Goal: Task Accomplishment & Management: Manage account settings

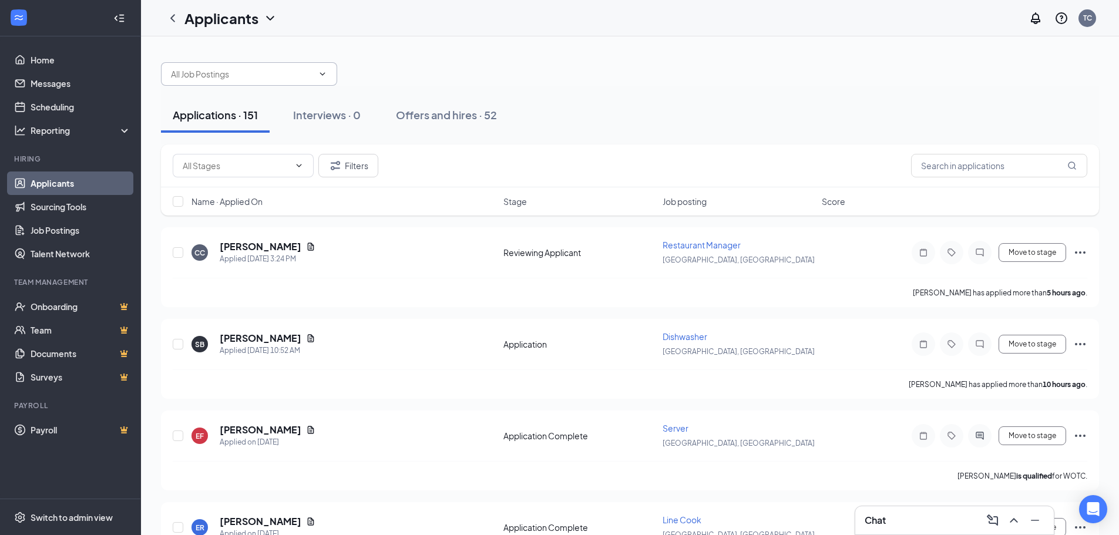
click at [253, 78] on input "text" at bounding box center [242, 74] width 142 height 13
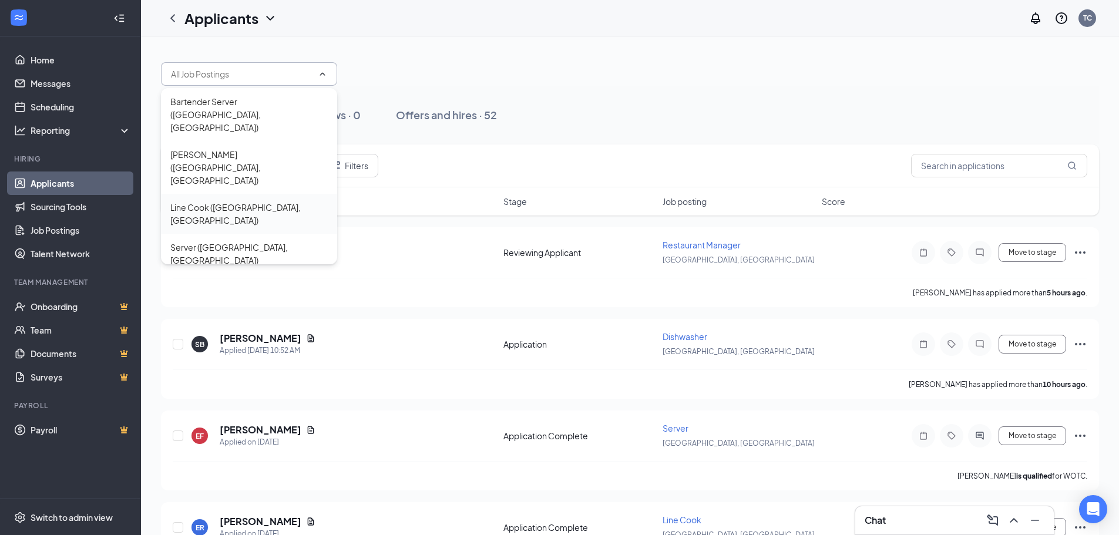
click at [227, 201] on div "Line Cook ([GEOGRAPHIC_DATA], [GEOGRAPHIC_DATA])" at bounding box center [248, 214] width 157 height 26
type input "Line Cook ([GEOGRAPHIC_DATA], [GEOGRAPHIC_DATA])"
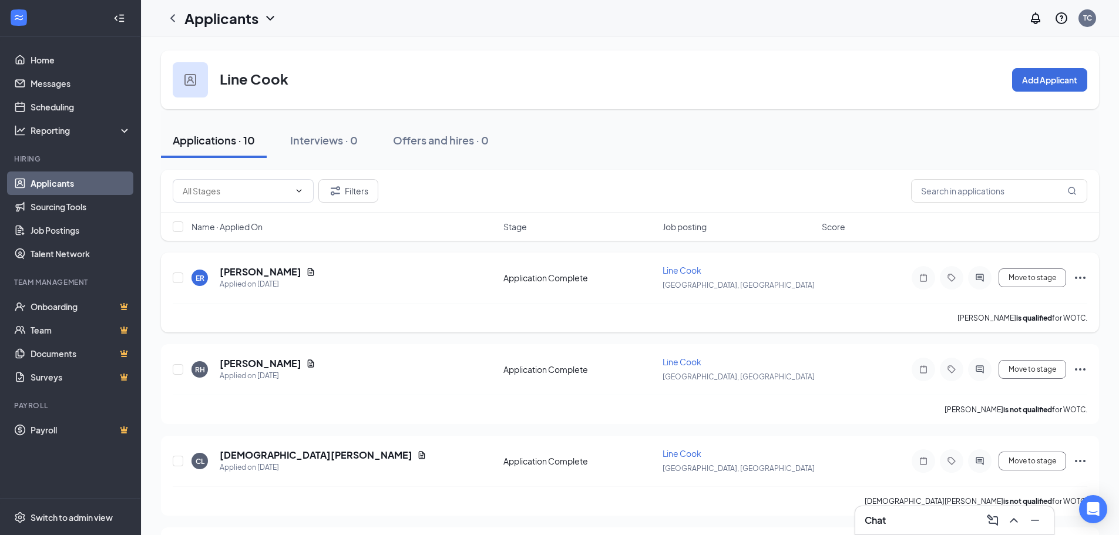
click at [988, 278] on div at bounding box center [980, 278] width 24 height 24
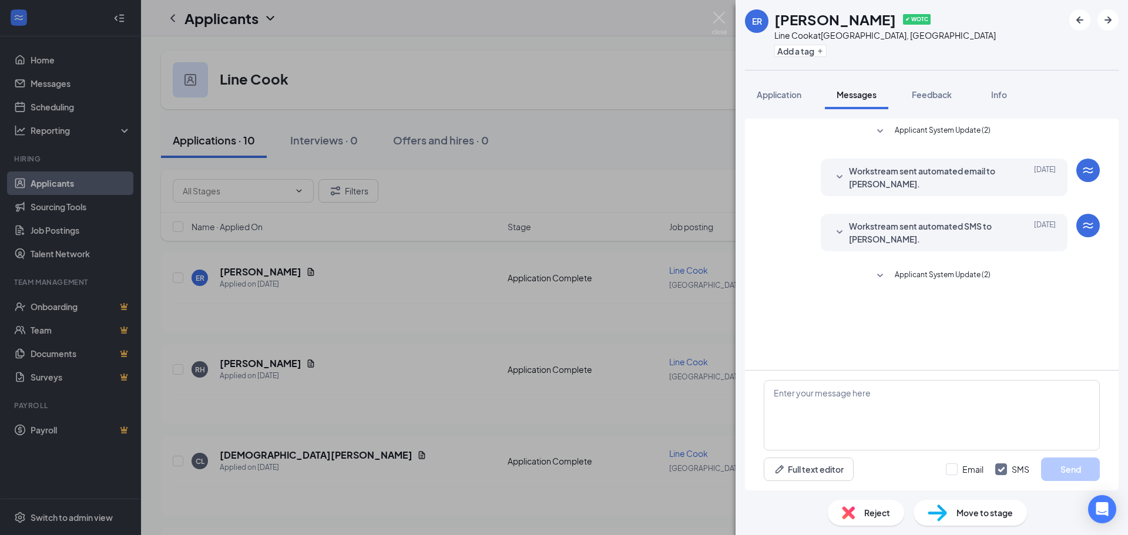
click at [680, 182] on div "ER [PERSON_NAME] ✔ WOTC Line Cook at [GEOGRAPHIC_DATA], [GEOGRAPHIC_DATA] Add a…" at bounding box center [564, 267] width 1128 height 535
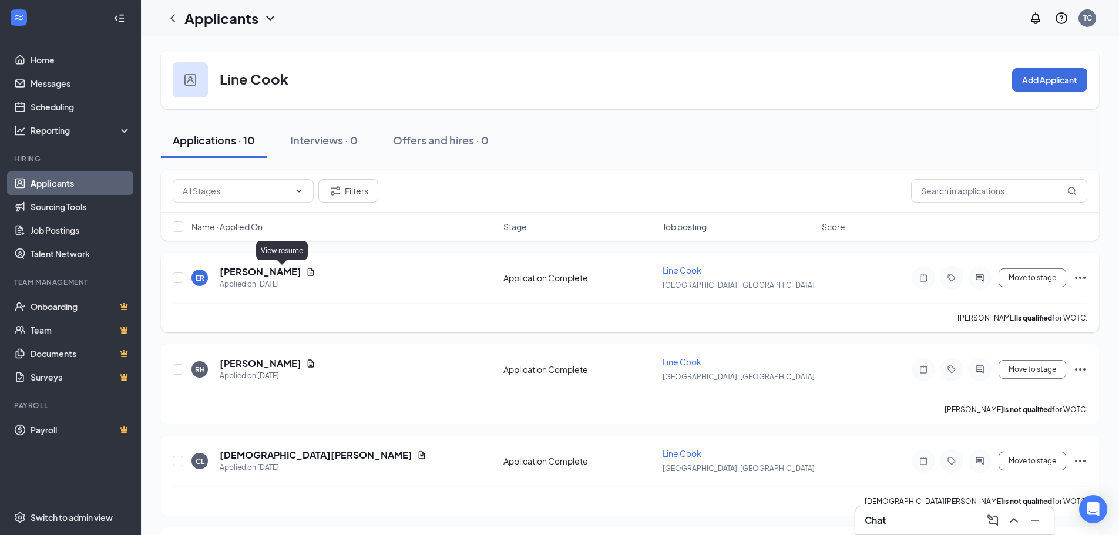
click at [306, 269] on icon "Document" at bounding box center [310, 271] width 9 height 9
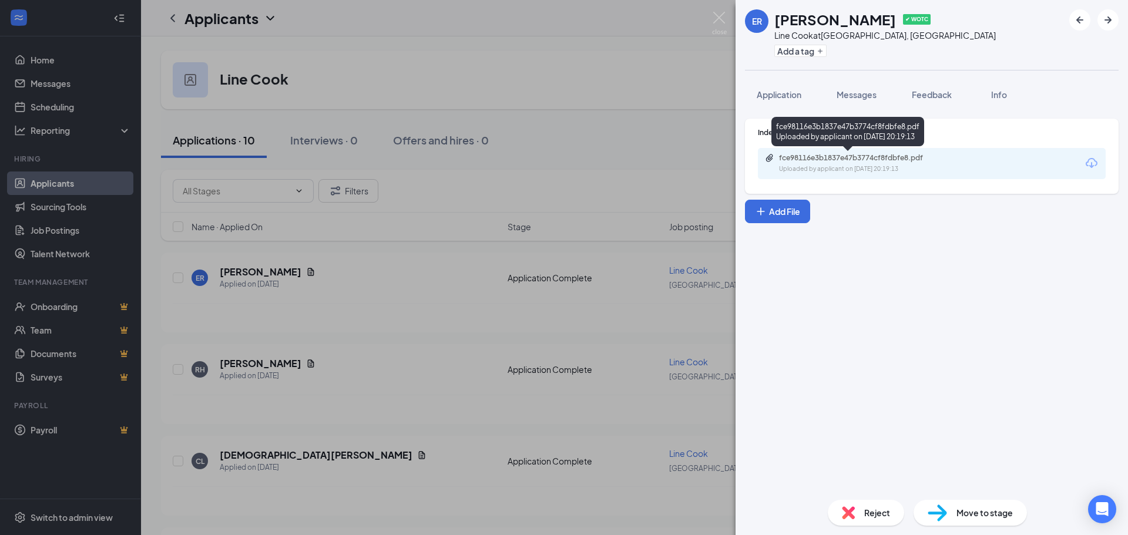
click at [867, 172] on div "Uploaded by applicant on [DATE] 20:19:13" at bounding box center [867, 169] width 176 height 9
click at [632, 285] on div "ER [PERSON_NAME] ✔ WOTC Line Cook at [GEOGRAPHIC_DATA], [GEOGRAPHIC_DATA] Add a…" at bounding box center [564, 267] width 1128 height 535
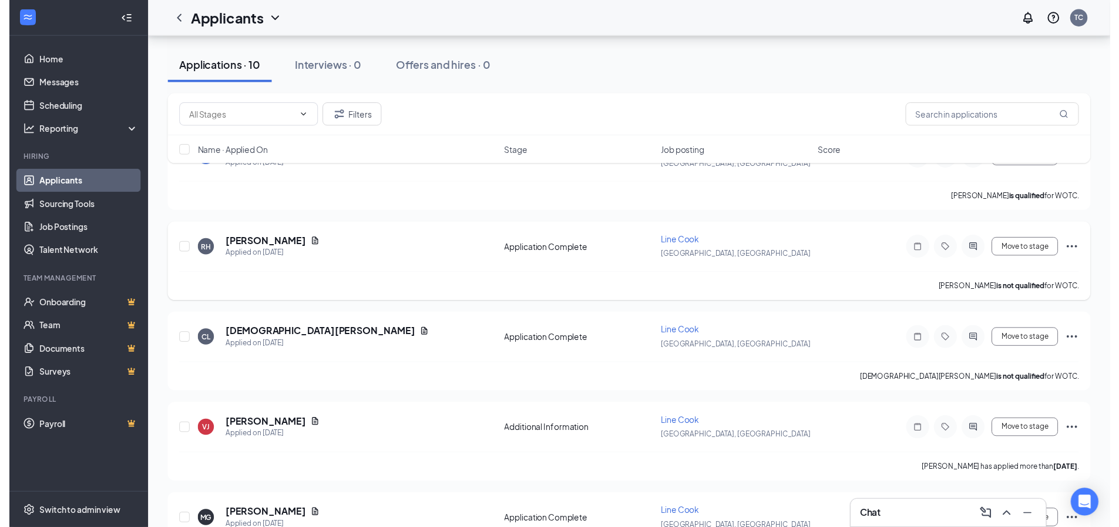
scroll to position [176, 0]
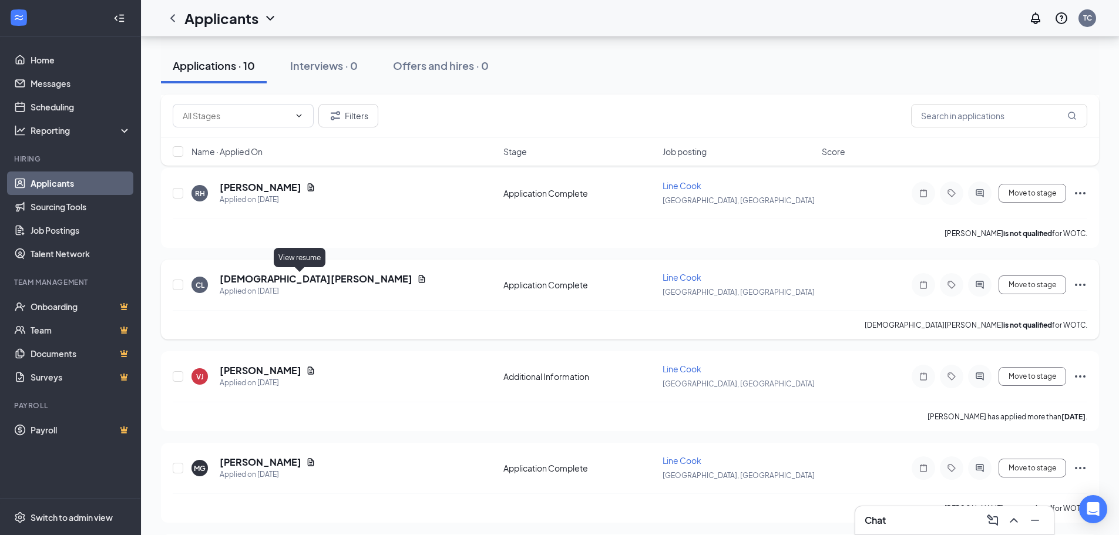
click at [419, 277] on icon "Document" at bounding box center [422, 279] width 6 height 8
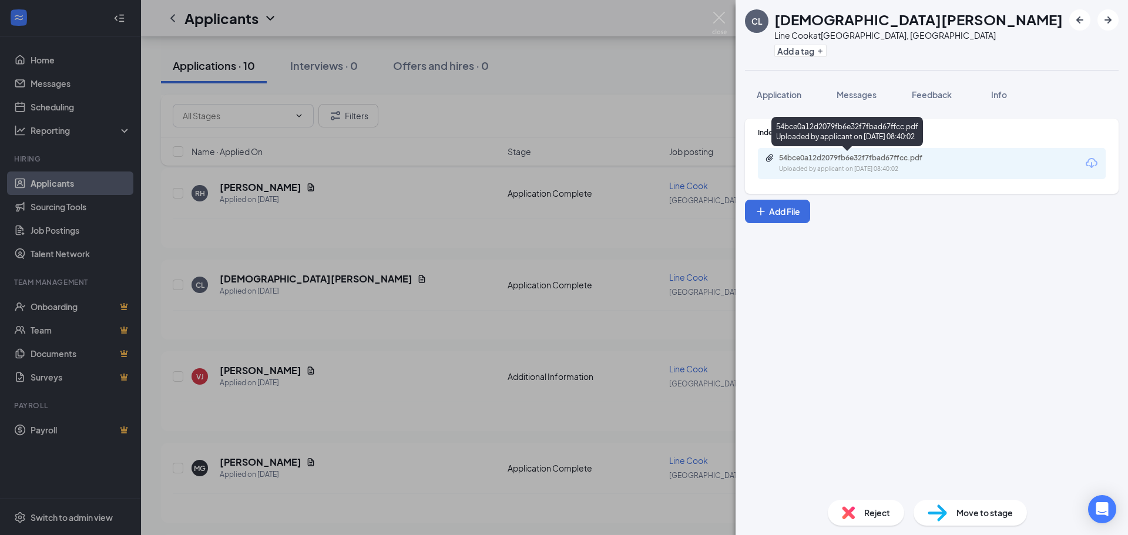
click at [870, 161] on div "54bce0a12d2079fb6e32f7fbad67ffcc.pdf" at bounding box center [861, 157] width 165 height 9
click at [371, 371] on div "CL [DEMOGRAPHIC_DATA][PERSON_NAME] Line Cook at [GEOGRAPHIC_DATA], [GEOGRAPHIC_…" at bounding box center [564, 267] width 1128 height 535
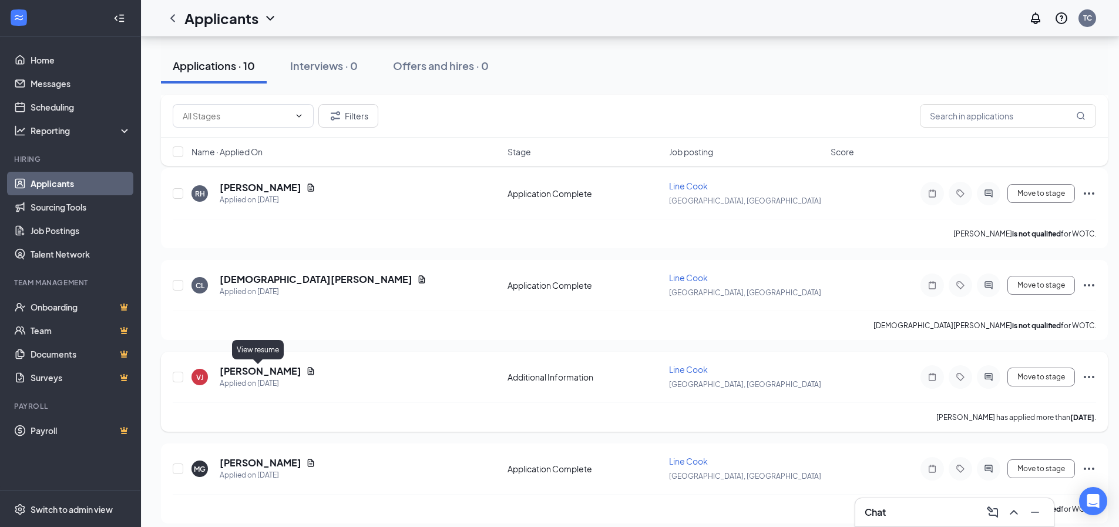
click at [306, 368] on icon "Document" at bounding box center [310, 370] width 9 height 9
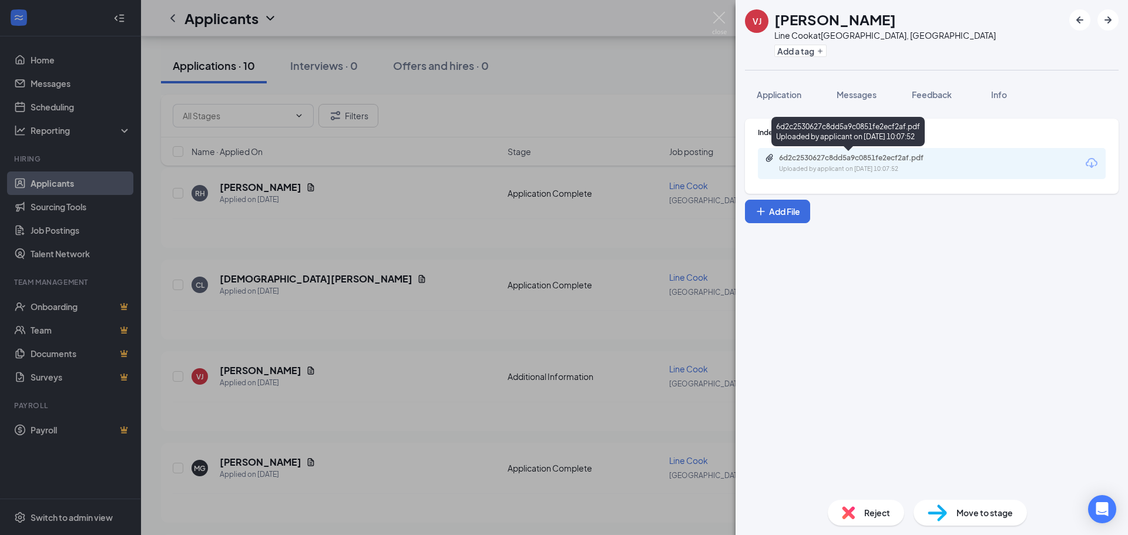
click at [833, 157] on div "6d2c2530627c8dd5a9c0851fe2ecf2af.pdf" at bounding box center [861, 157] width 165 height 9
drag, startPoint x: 489, startPoint y: 340, endPoint x: 480, endPoint y: 348, distance: 12.5
click at [488, 343] on div "[PERSON_NAME] Line Cook at [GEOGRAPHIC_DATA], [GEOGRAPHIC_DATA] Add a tag Appli…" at bounding box center [564, 267] width 1128 height 535
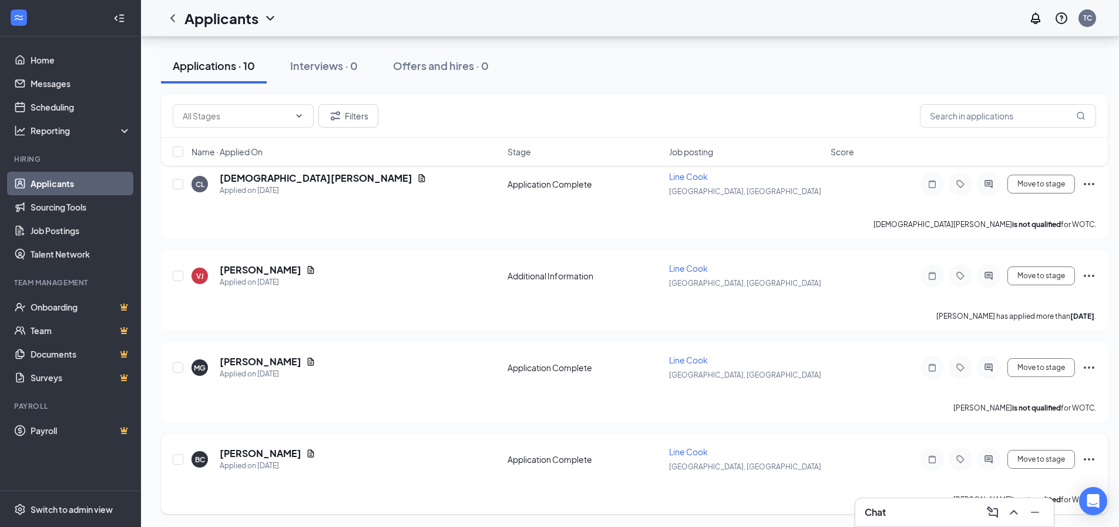
scroll to position [294, 0]
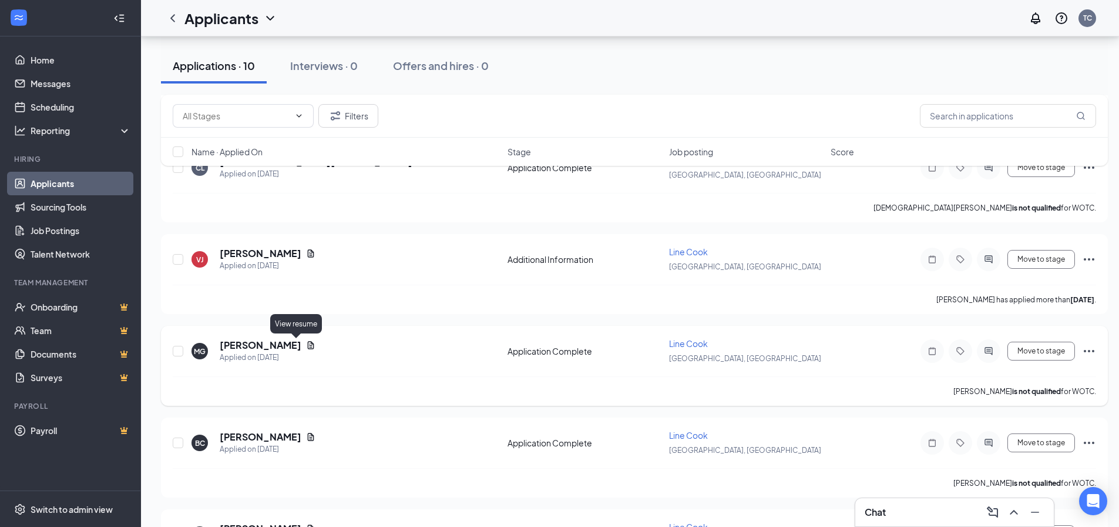
click at [308, 343] on icon "Document" at bounding box center [311, 345] width 6 height 8
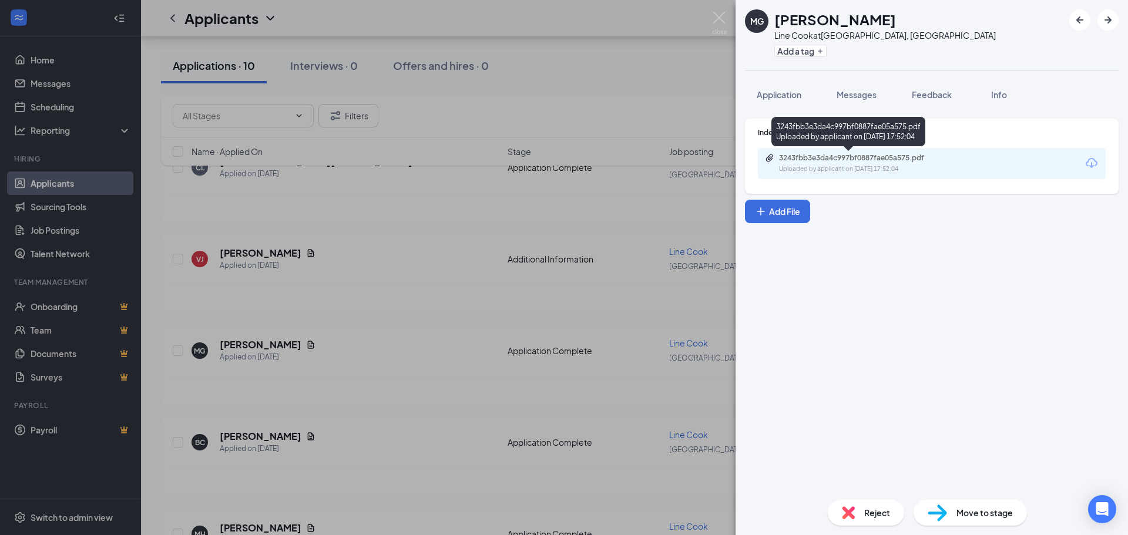
click at [873, 155] on div "3243fbb3e3da4c997bf0887fae05a575.pdf" at bounding box center [861, 157] width 165 height 9
drag, startPoint x: 345, startPoint y: 387, endPoint x: 336, endPoint y: 390, distance: 9.9
click at [344, 387] on div "MG [PERSON_NAME] [PERSON_NAME] at [GEOGRAPHIC_DATA], [GEOGRAPHIC_DATA] Add a ta…" at bounding box center [564, 267] width 1128 height 535
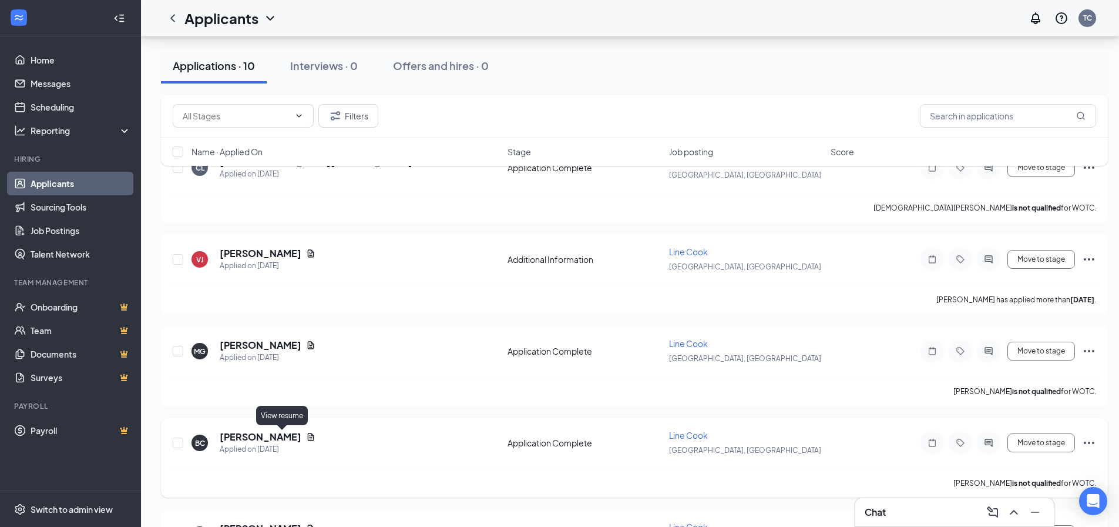
click at [306, 435] on icon "Document" at bounding box center [310, 436] width 9 height 9
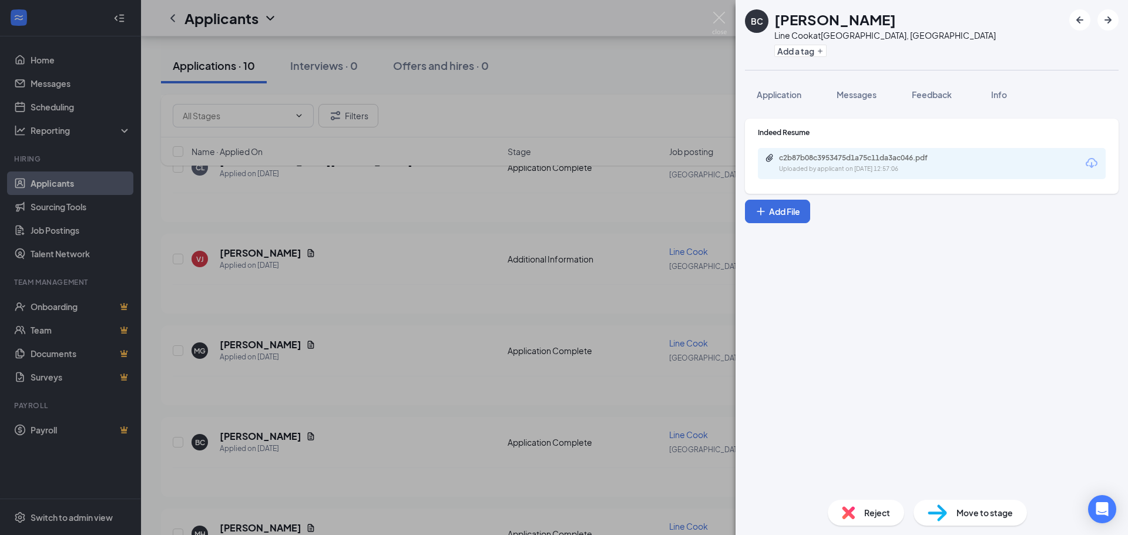
click at [877, 156] on div "c2b87b08c3953475d1a75c11da3ac046.pdf" at bounding box center [861, 157] width 165 height 9
click at [869, 165] on div "Uploaded by applicant on [DATE] 12:57:06" at bounding box center [867, 169] width 176 height 9
click at [878, 103] on button "Messages" at bounding box center [856, 94] width 63 height 29
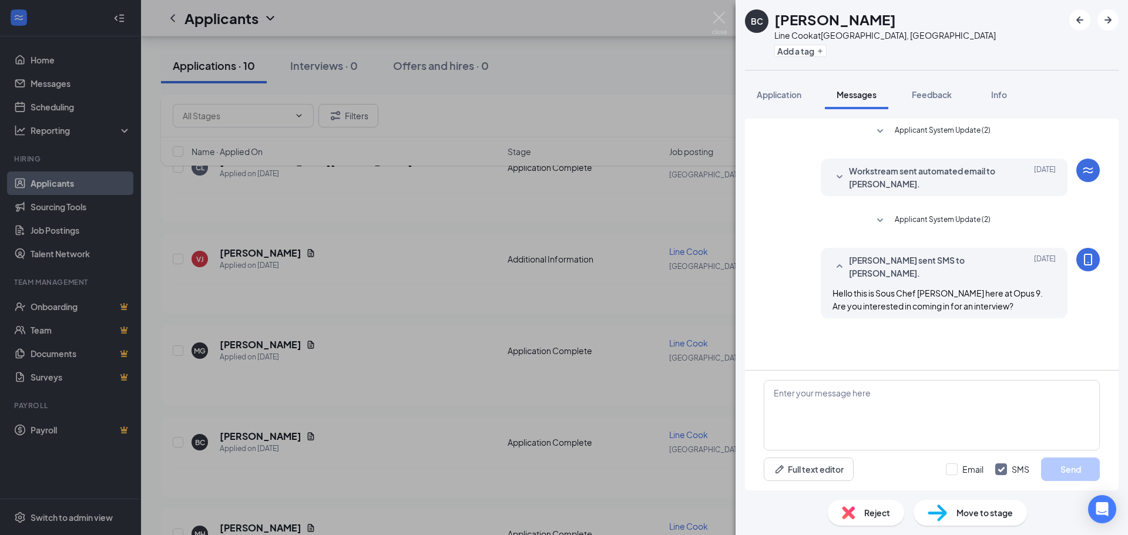
click at [676, 226] on div "BC [PERSON_NAME] Line Cook at [GEOGRAPHIC_DATA], [GEOGRAPHIC_DATA] Add a tag Ap…" at bounding box center [564, 267] width 1128 height 535
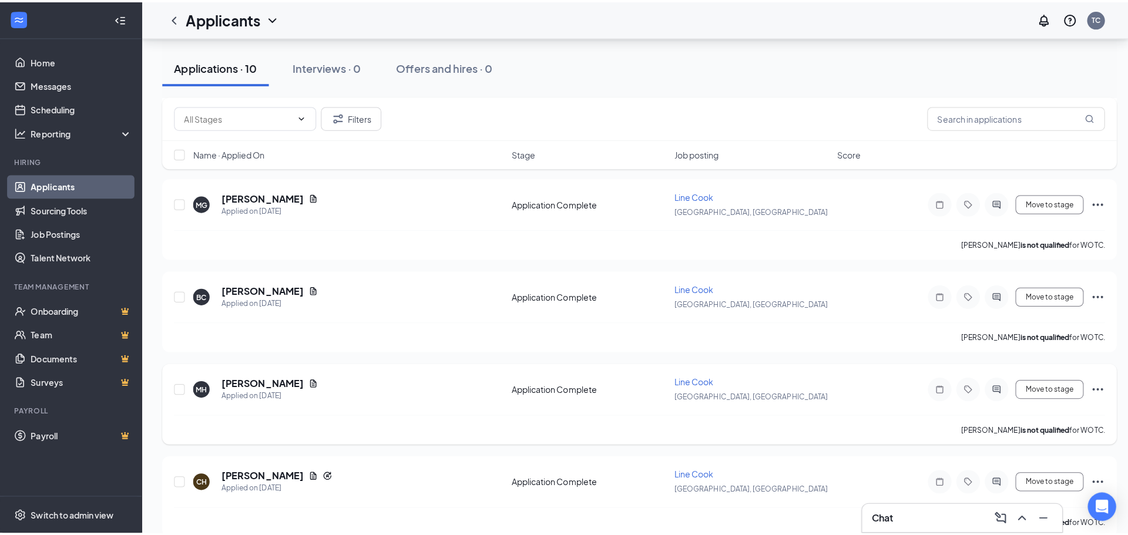
scroll to position [470, 0]
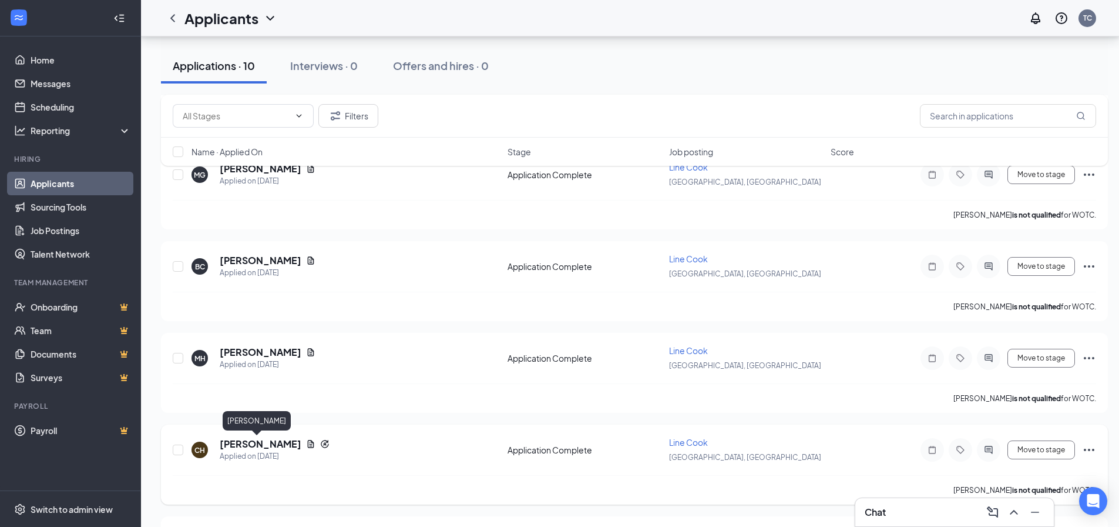
click at [269, 439] on h5 "[PERSON_NAME]" at bounding box center [261, 443] width 82 height 13
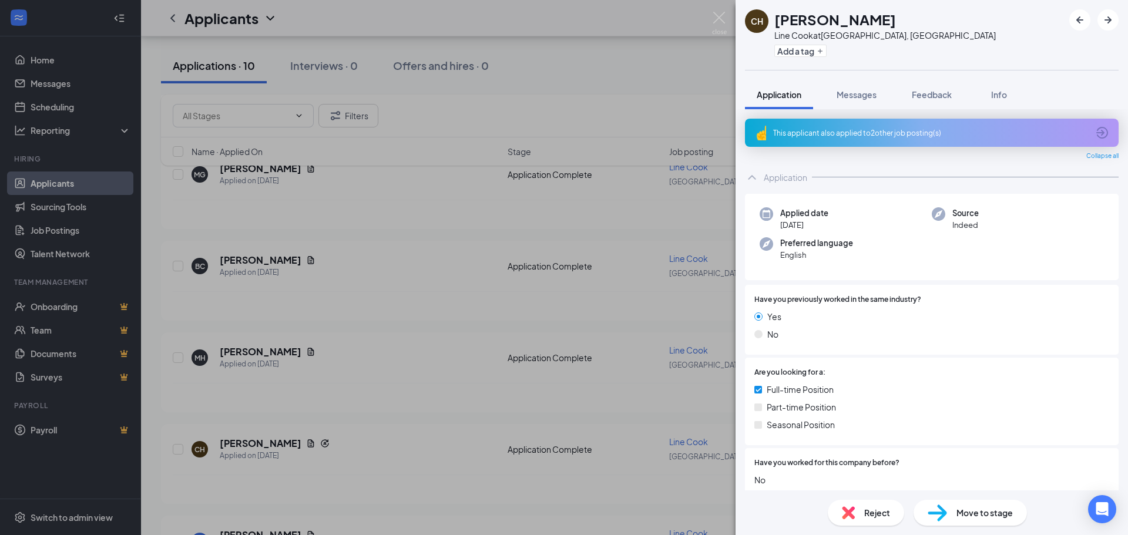
click at [224, 393] on div "CH [PERSON_NAME] Line Cook at [GEOGRAPHIC_DATA], [GEOGRAPHIC_DATA] Add a tag Ap…" at bounding box center [564, 267] width 1128 height 535
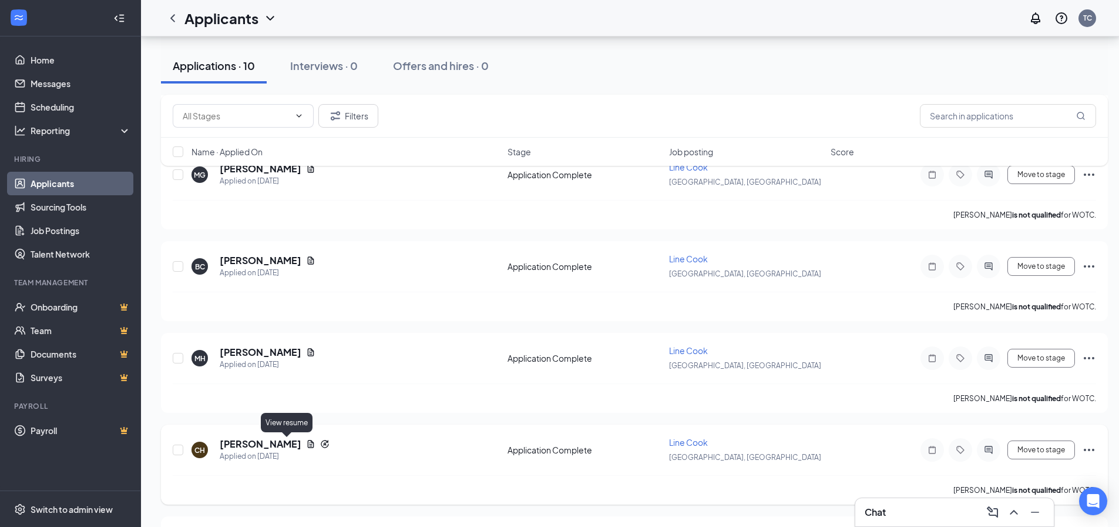
click at [306, 447] on icon "Document" at bounding box center [310, 443] width 9 height 9
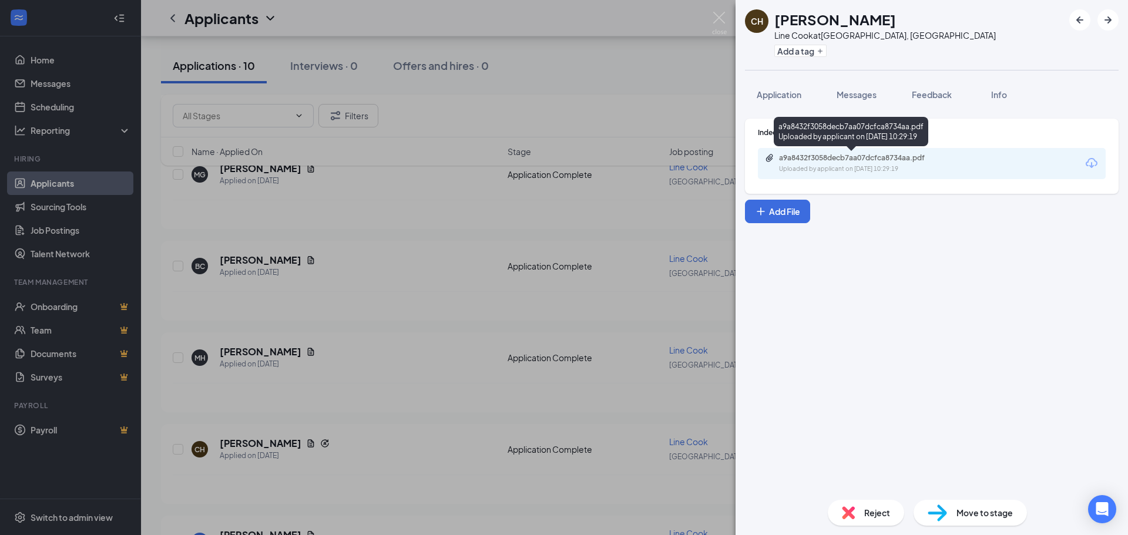
click at [859, 164] on div "a9a8432f3058decb7aa07dcfca8734aa.pdf Uploaded by applicant on [DATE] 10:29:19" at bounding box center [860, 163] width 190 height 21
click at [859, 98] on span "Messages" at bounding box center [857, 94] width 40 height 11
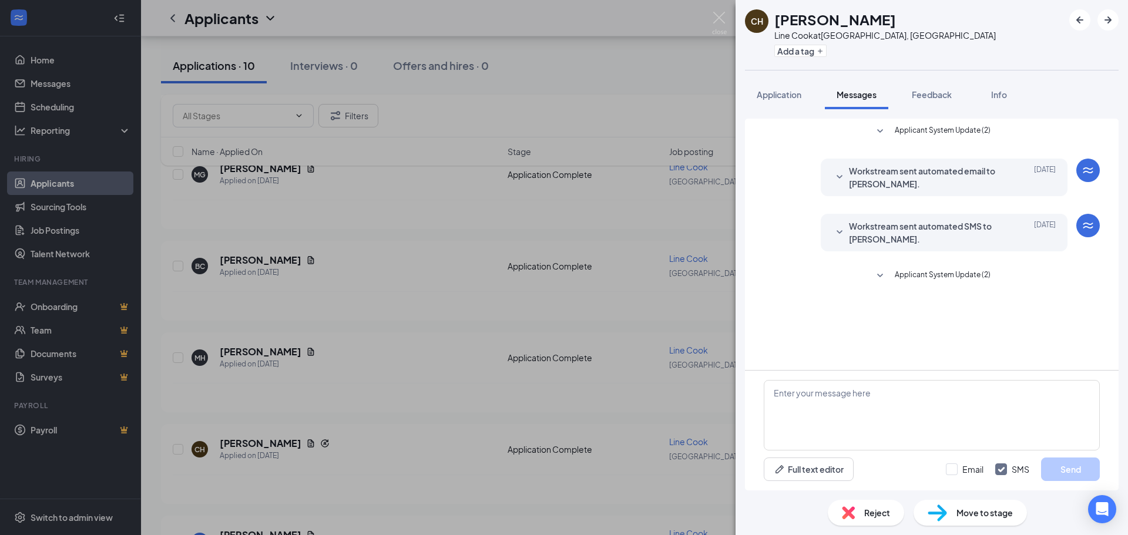
click at [575, 320] on div "CH [PERSON_NAME] Line Cook at [GEOGRAPHIC_DATA], [GEOGRAPHIC_DATA] Add a tag Ap…" at bounding box center [564, 267] width 1128 height 535
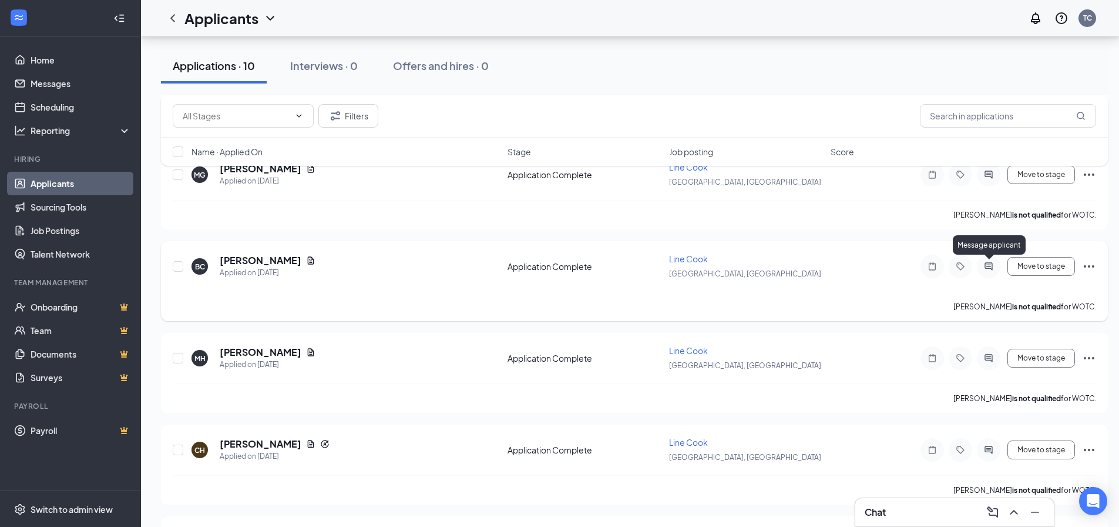
click at [988, 263] on icon "ActiveChat" at bounding box center [989, 266] width 14 height 9
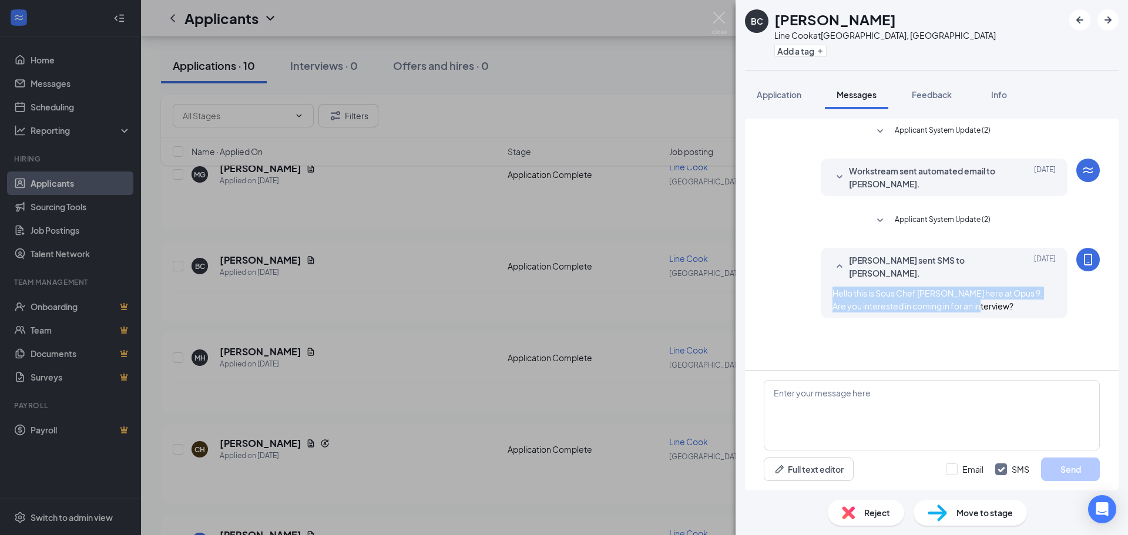
drag, startPoint x: 1027, startPoint y: 294, endPoint x: 806, endPoint y: 280, distance: 220.8
click at [806, 280] on div "[PERSON_NAME] sent SMS to [PERSON_NAME]. [DATE] Hello this is Sous Chef [PERSON…" at bounding box center [932, 286] width 336 height 76
copy span "Hello this is Sous Chef [PERSON_NAME] here at Opus 9. Are you interested in com…"
click at [645, 330] on div "BC [PERSON_NAME] Line Cook at [GEOGRAPHIC_DATA], [GEOGRAPHIC_DATA] Add a tag Ap…" at bounding box center [564, 267] width 1128 height 535
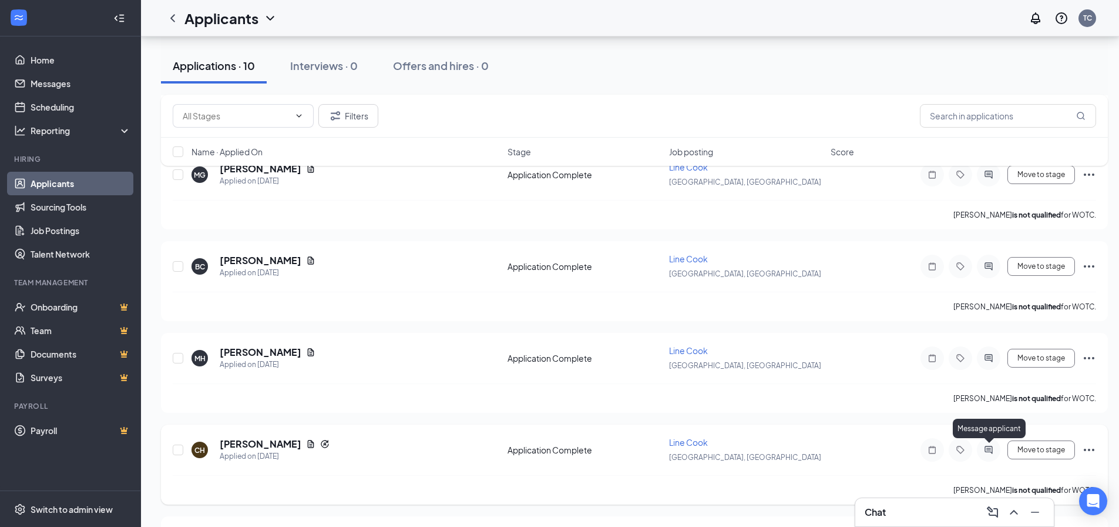
click at [986, 448] on icon "ActiveChat" at bounding box center [989, 449] width 8 height 8
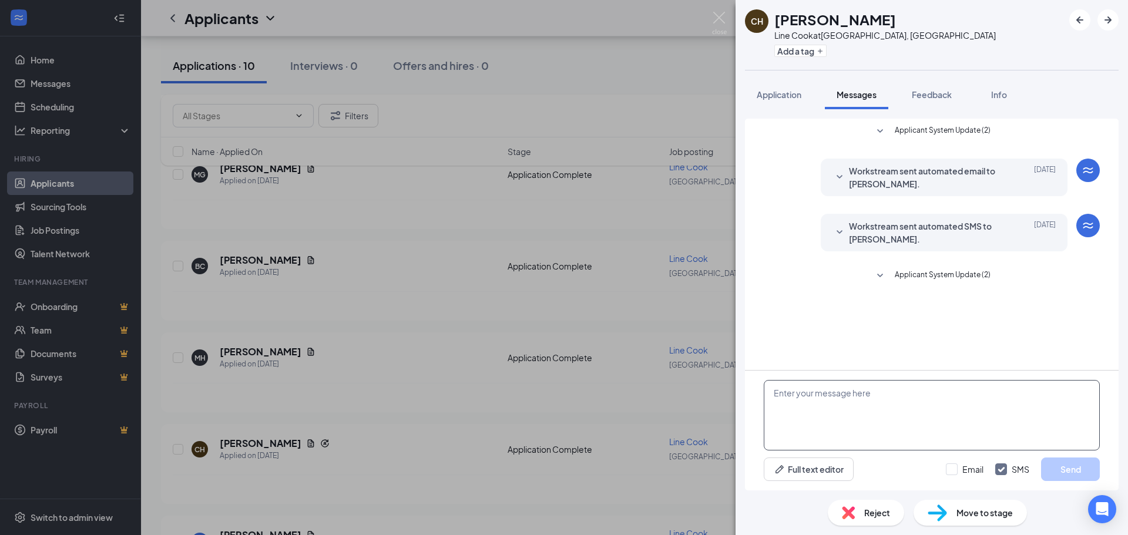
click at [940, 408] on textarea at bounding box center [932, 415] width 336 height 71
paste textarea "Hello this is Sous Chef [PERSON_NAME] here at Opus 9. Are you interested in com…"
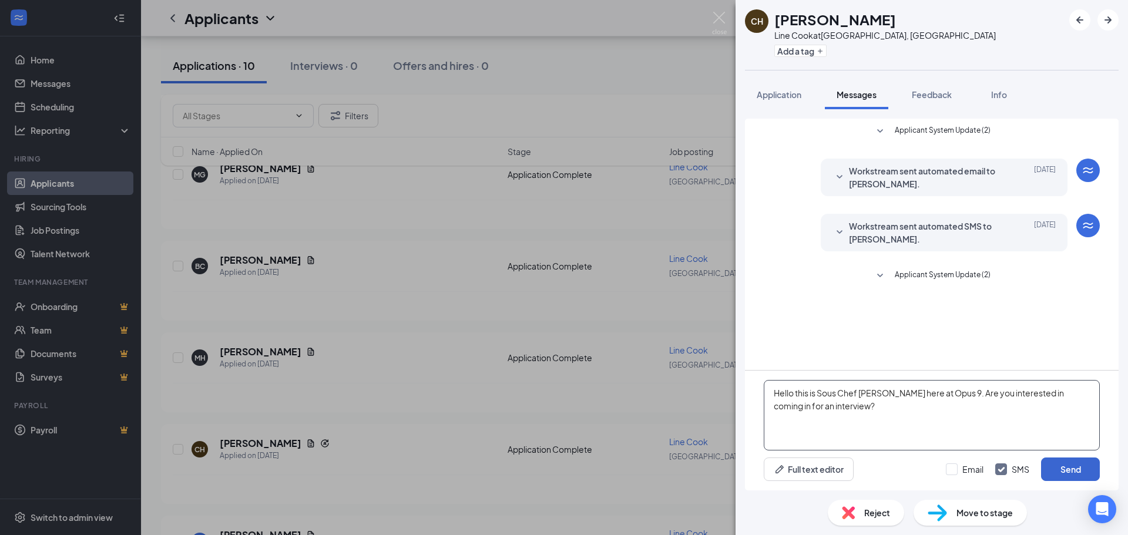
type textarea "Hello this is Sous Chef [PERSON_NAME] here at Opus 9. Are you interested in com…"
click at [1089, 467] on button "Send" at bounding box center [1070, 470] width 59 height 24
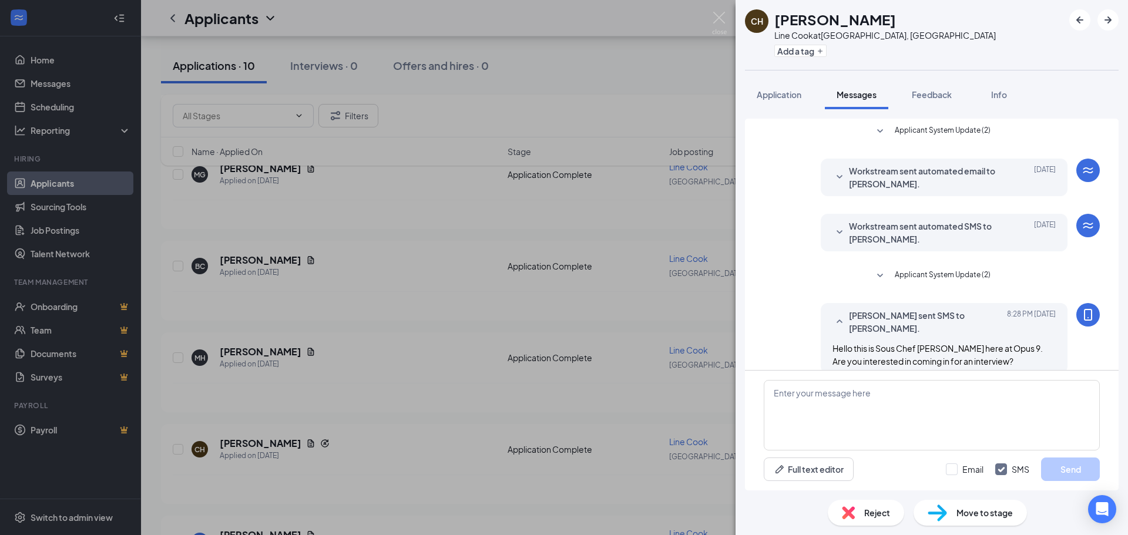
scroll to position [4, 0]
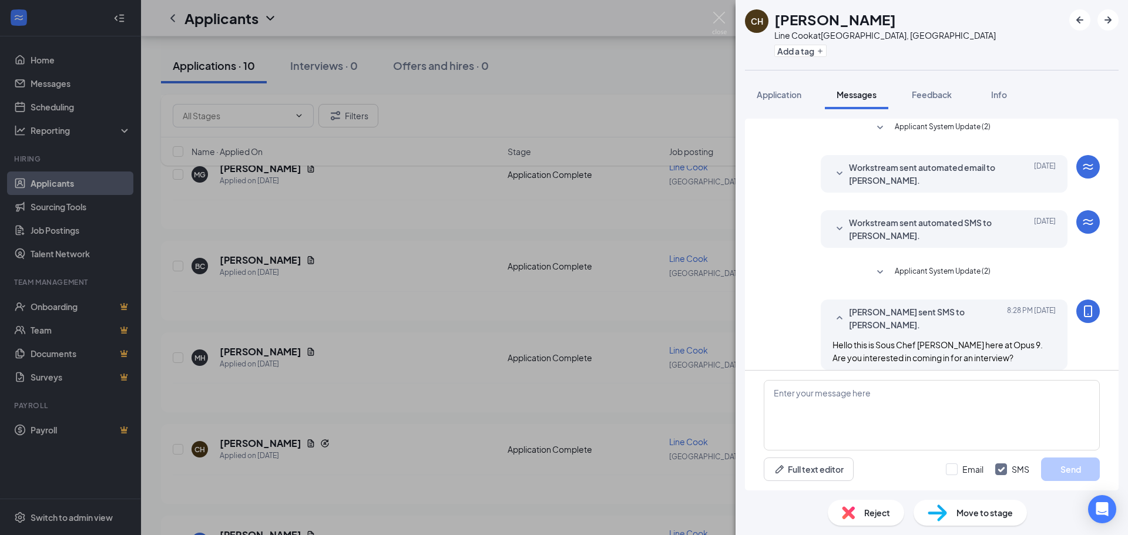
click at [578, 320] on div "CH [PERSON_NAME] Line Cook at [GEOGRAPHIC_DATA], [GEOGRAPHIC_DATA] Add a tag Ap…" at bounding box center [564, 267] width 1128 height 535
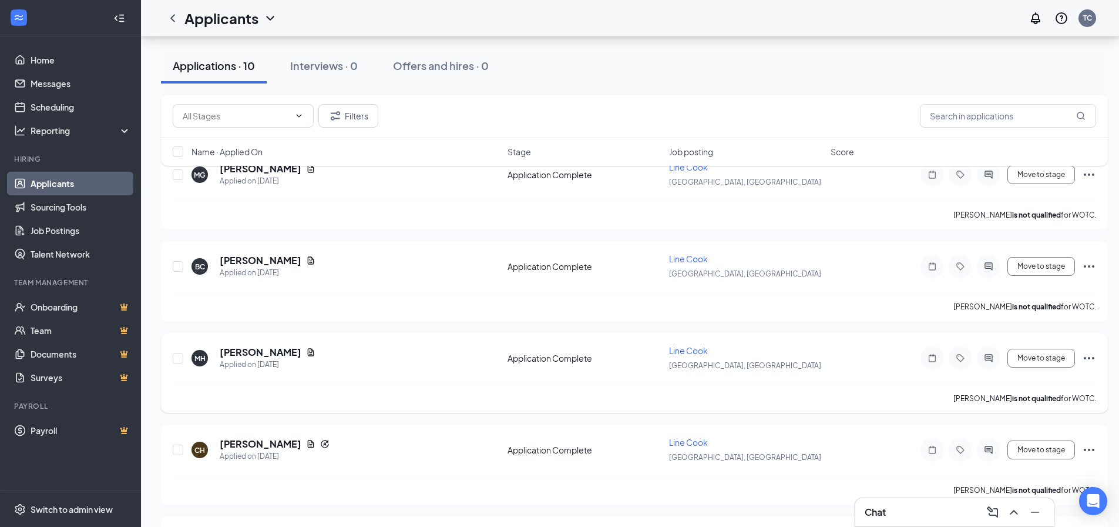
click at [305, 357] on div "[PERSON_NAME]" at bounding box center [268, 352] width 96 height 13
click at [308, 354] on icon "Document" at bounding box center [311, 352] width 6 height 8
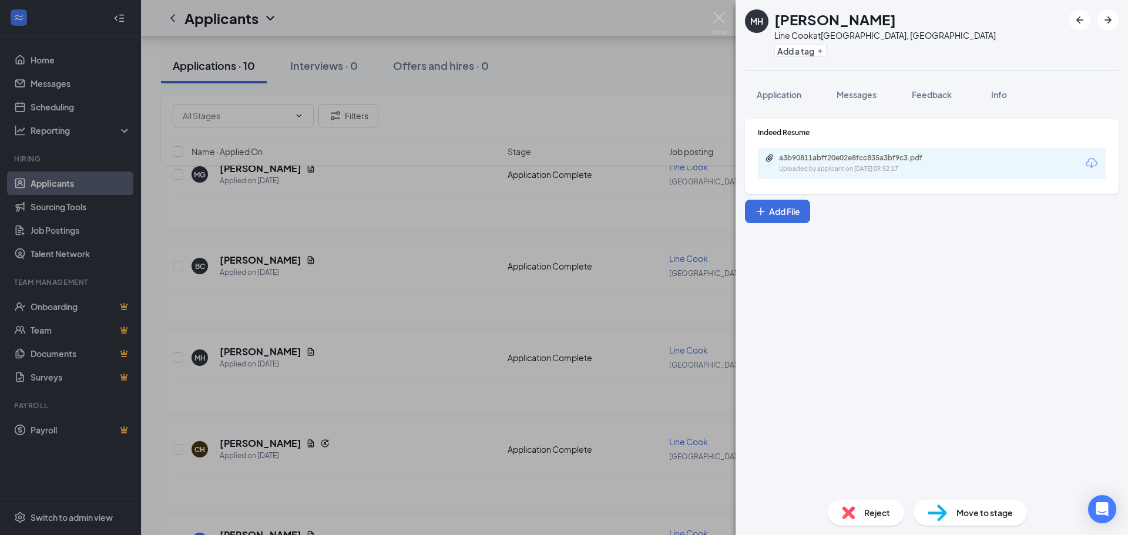
click at [874, 153] on div "a3b90811abff20e02e8fcc835a3bf9c3.pdf Uploaded by applicant on [DATE] 09:52:17" at bounding box center [932, 163] width 348 height 31
click at [874, 158] on div "a3b90811abff20e02e8fcc835a3bf9c3.pdf" at bounding box center [861, 157] width 165 height 9
click at [473, 415] on div "MH [PERSON_NAME] Line Cook at [GEOGRAPHIC_DATA], [GEOGRAPHIC_DATA] Add a tag Ap…" at bounding box center [564, 267] width 1128 height 535
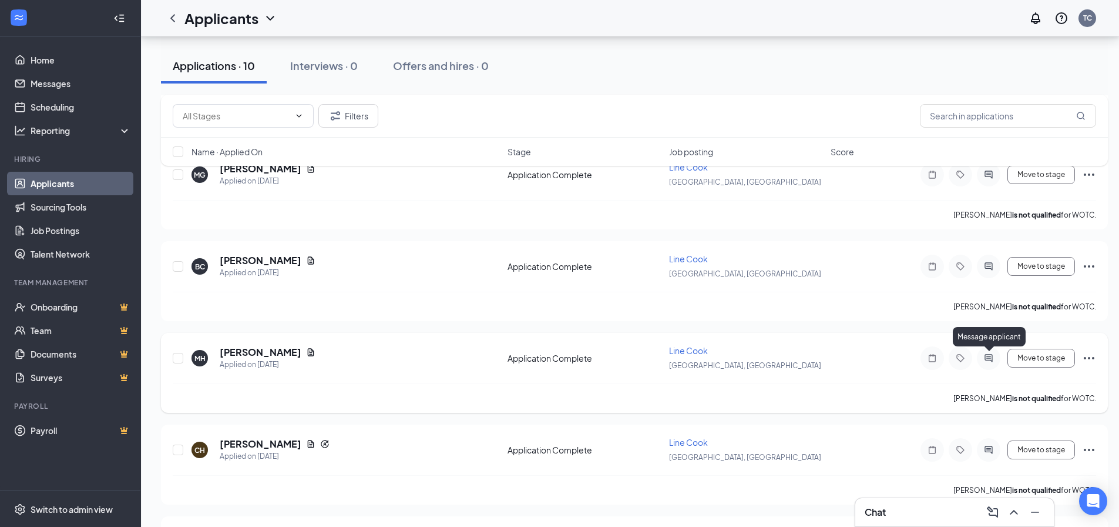
click at [983, 354] on icon "ActiveChat" at bounding box center [989, 357] width 14 height 9
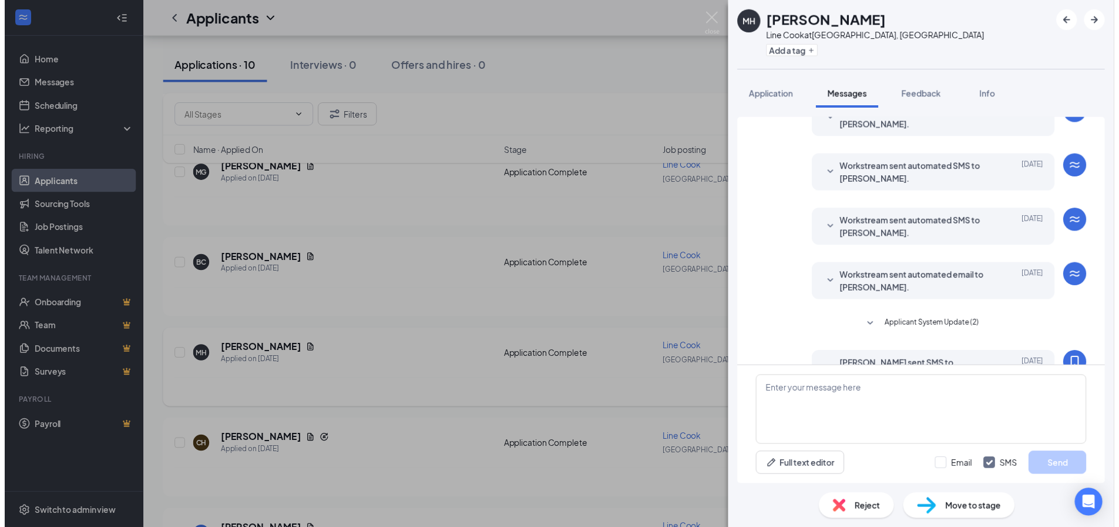
scroll to position [126, 0]
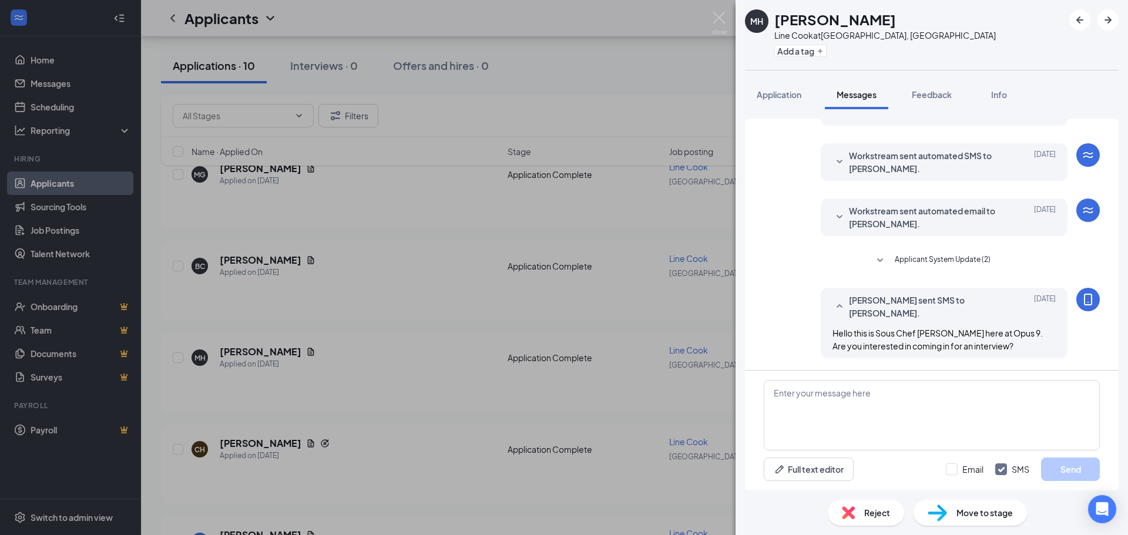
click at [502, 360] on div "MH [PERSON_NAME] Line Cook at [GEOGRAPHIC_DATA], [GEOGRAPHIC_DATA] Add a tag Ap…" at bounding box center [564, 267] width 1128 height 535
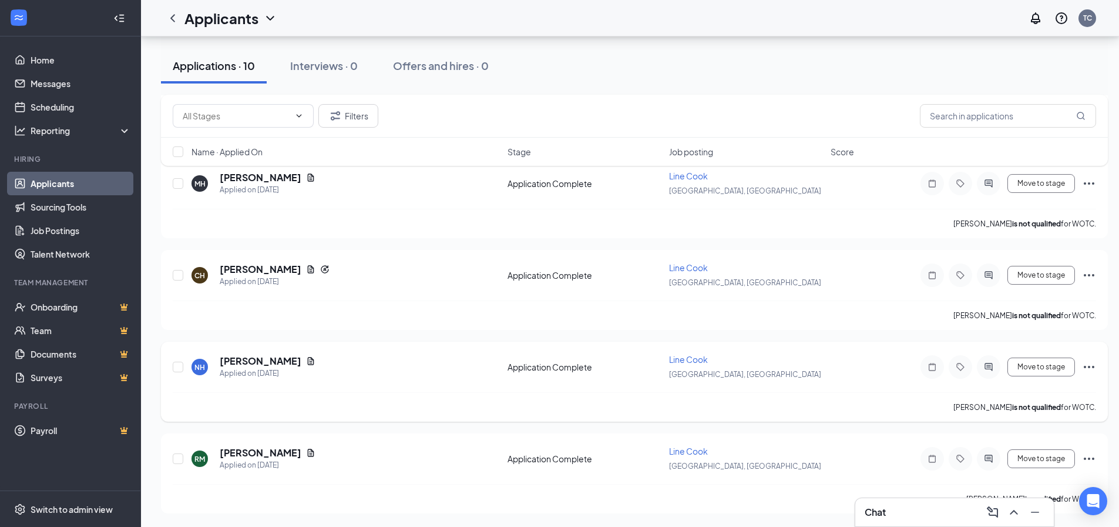
scroll to position [645, 0]
click at [306, 361] on icon "Document" at bounding box center [310, 360] width 9 height 9
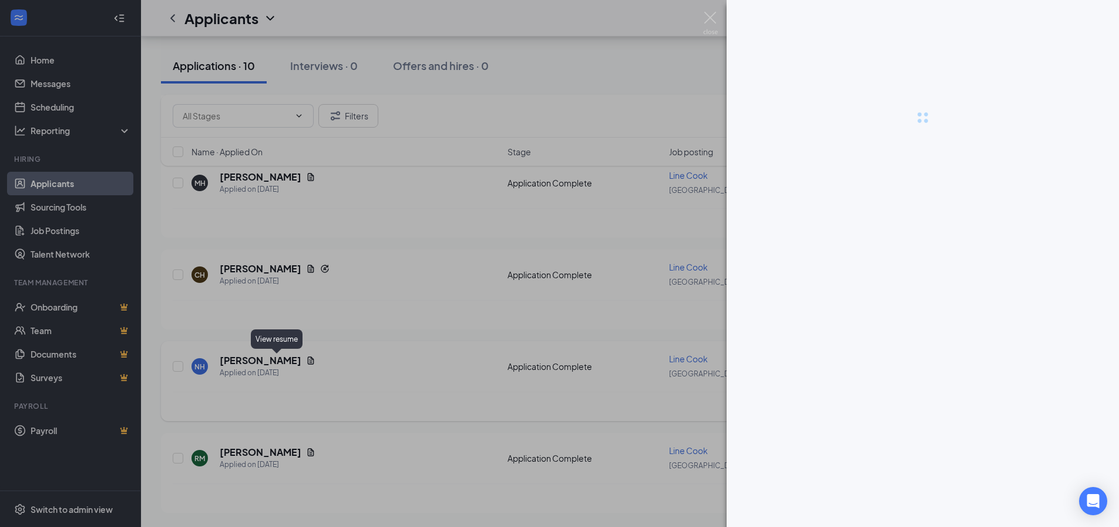
scroll to position [636, 0]
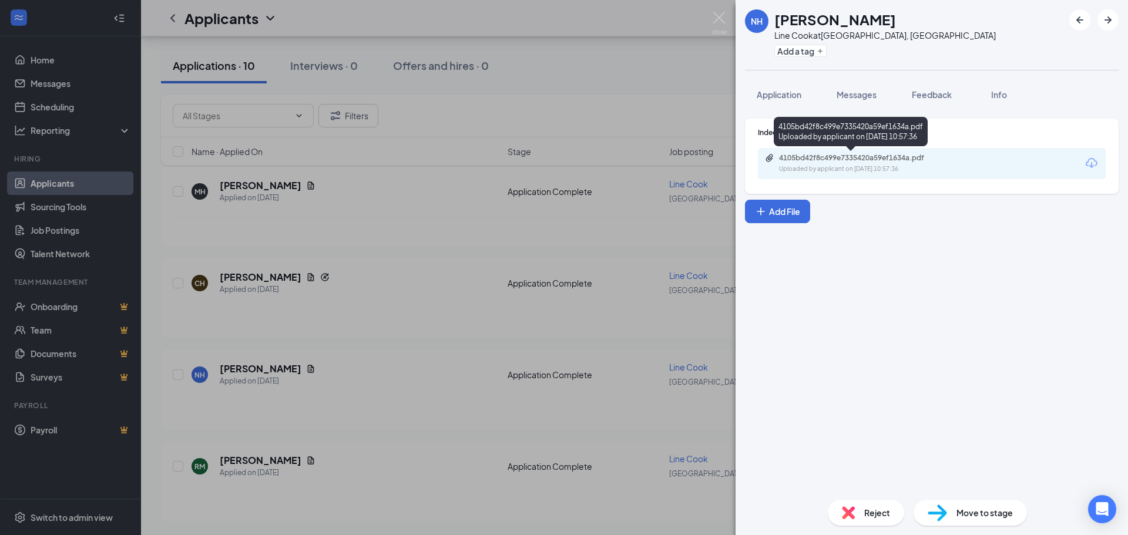
click at [869, 159] on div "4105bd42f8c499e7335420a59ef1634a.pdf" at bounding box center [861, 157] width 165 height 9
click at [495, 325] on div "NH [PERSON_NAME] Line Cook at [GEOGRAPHIC_DATA], [GEOGRAPHIC_DATA] Add a tag Ap…" at bounding box center [564, 267] width 1128 height 535
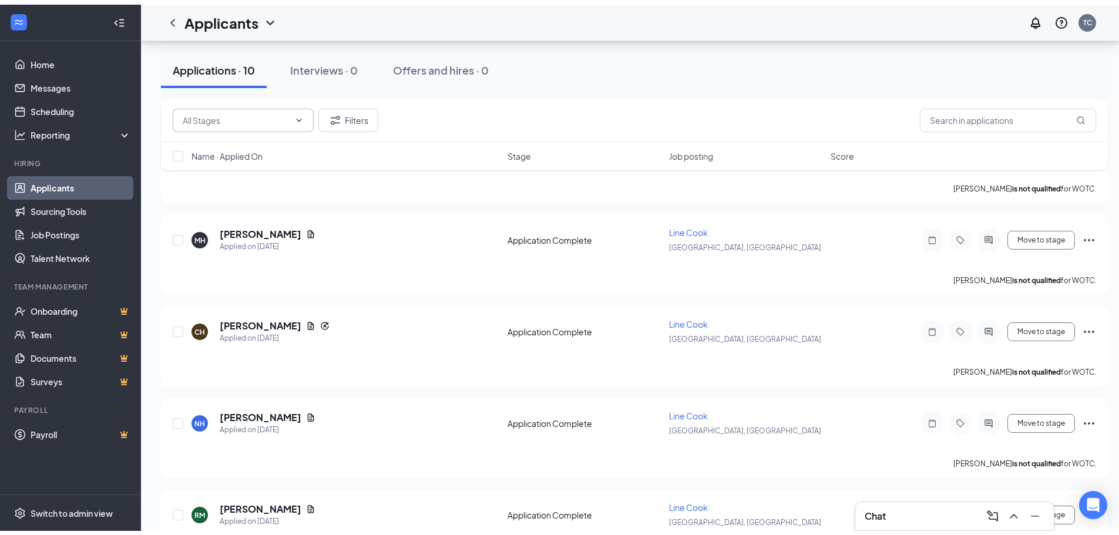
scroll to position [586, 0]
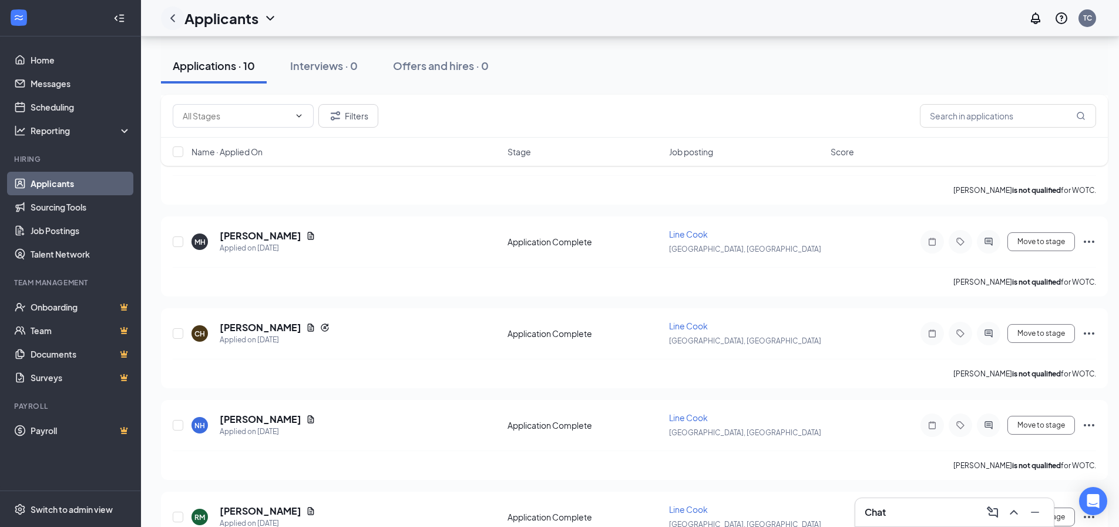
click at [176, 21] on icon "ChevronLeft" at bounding box center [173, 18] width 14 height 14
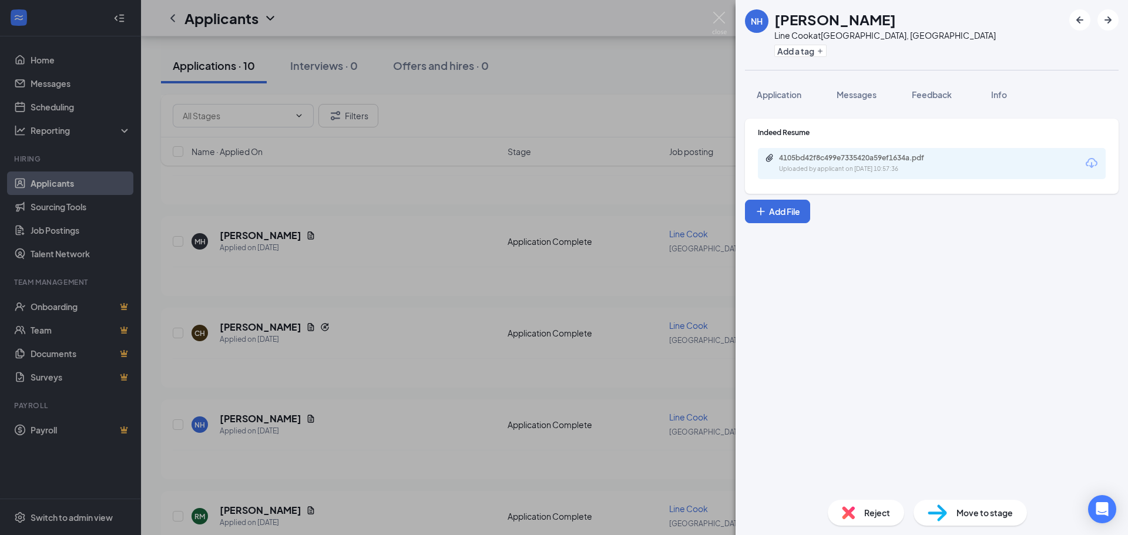
click at [502, 51] on div "NH [PERSON_NAME] Line Cook at [GEOGRAPHIC_DATA], [GEOGRAPHIC_DATA] Add a tag Ap…" at bounding box center [564, 267] width 1128 height 535
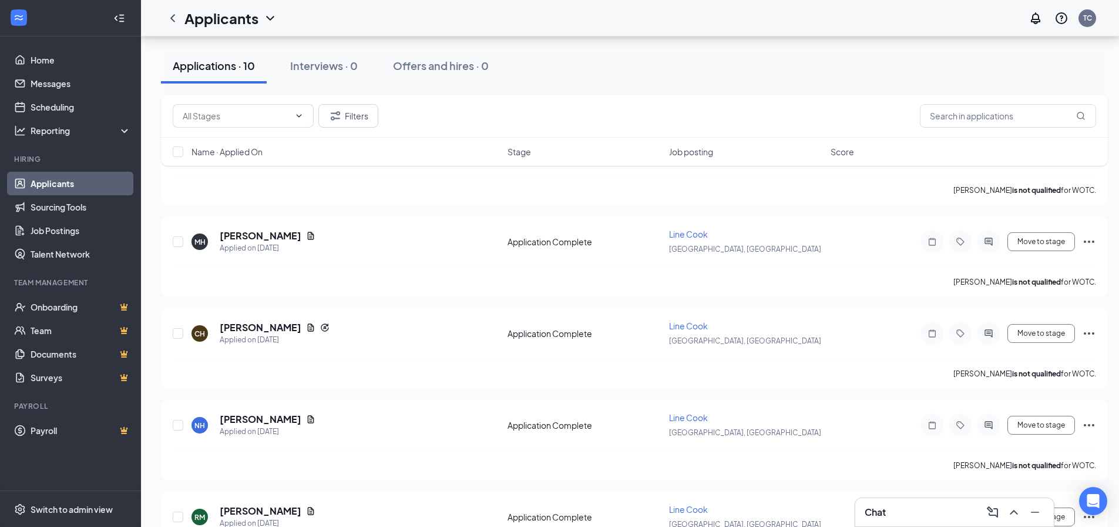
click at [54, 184] on link "Applicants" at bounding box center [81, 184] width 100 height 24
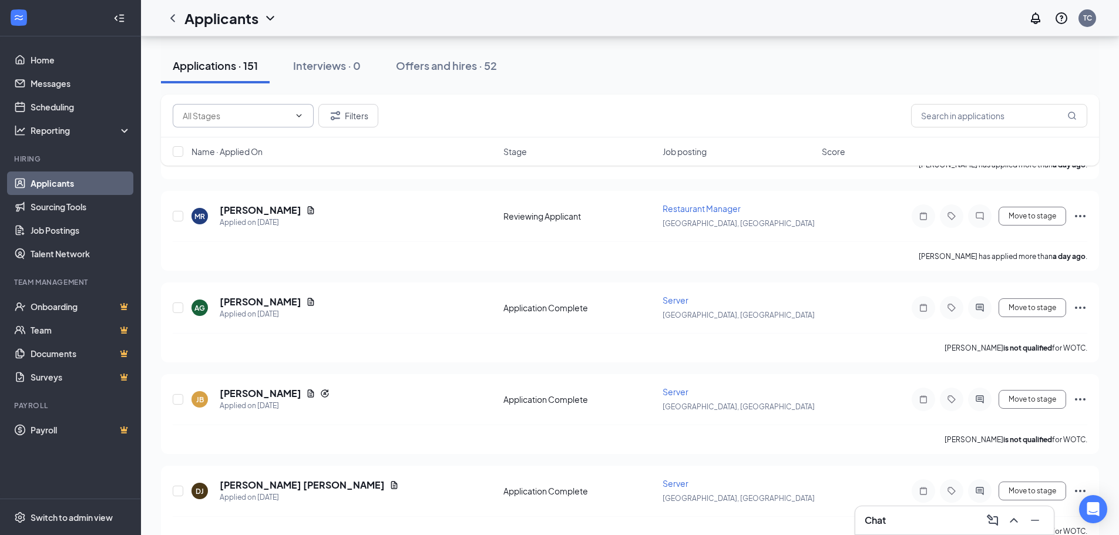
click at [306, 119] on span at bounding box center [243, 116] width 141 height 24
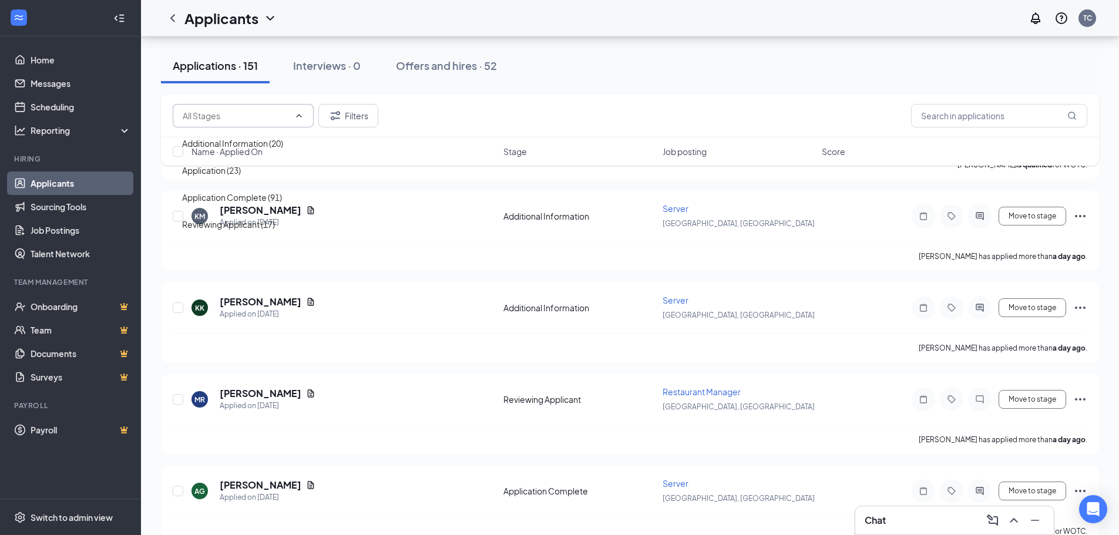
click at [306, 119] on span at bounding box center [243, 116] width 141 height 24
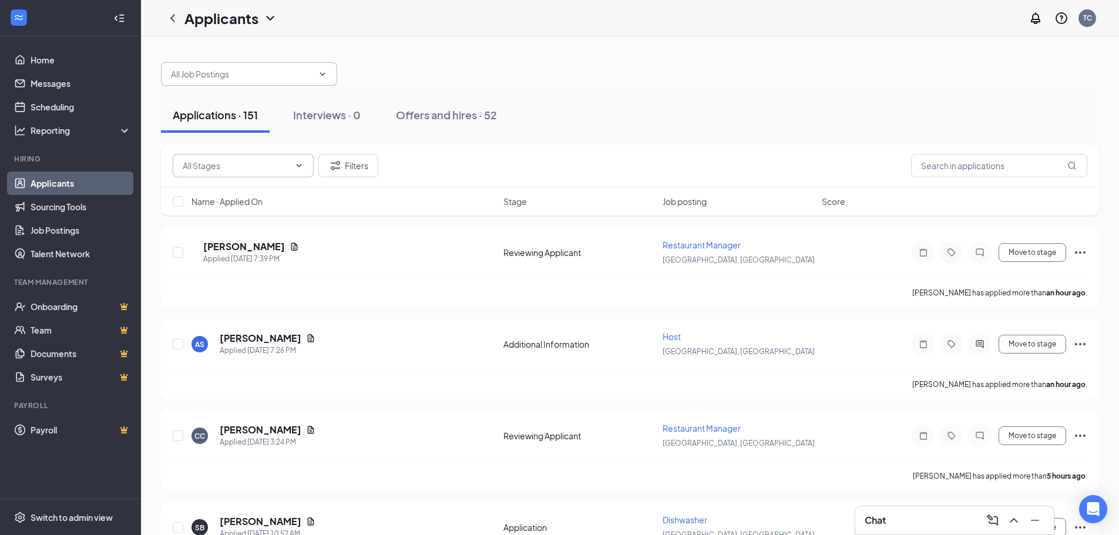
click at [326, 81] on span at bounding box center [249, 74] width 176 height 24
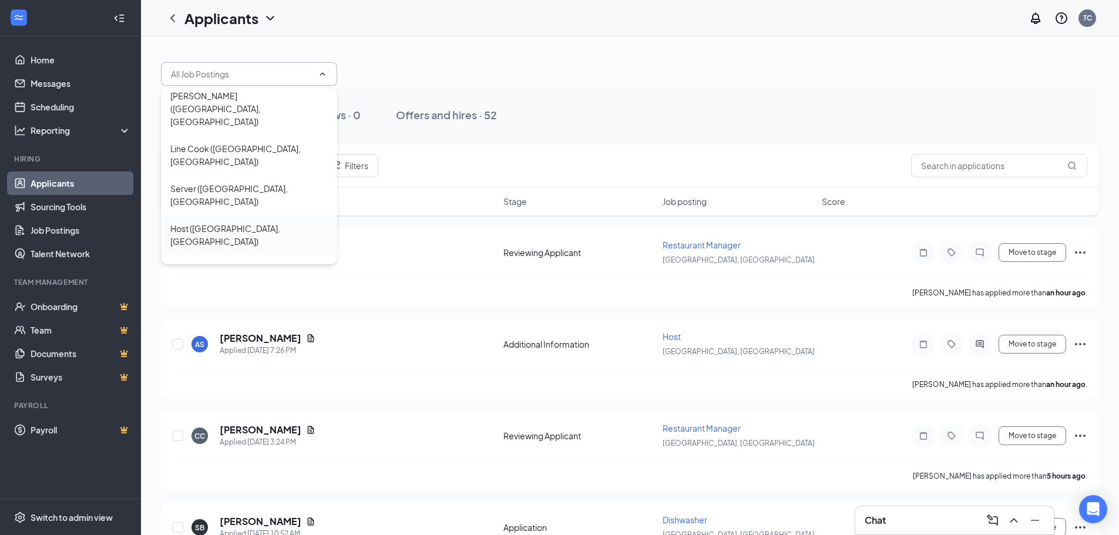
scroll to position [67, 0]
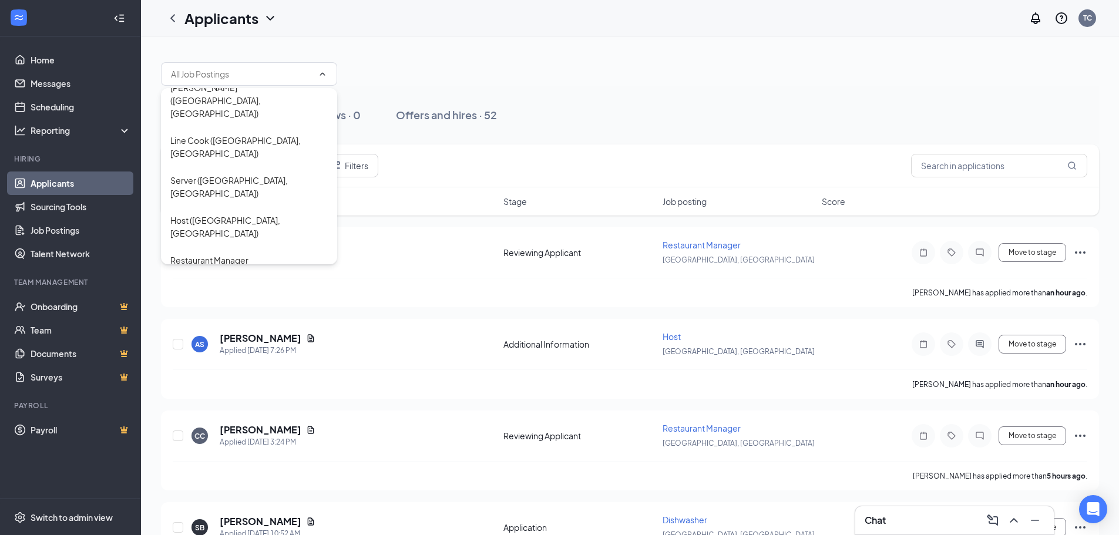
click at [276, 347] on div "Pantry Cook ([GEOGRAPHIC_DATA], [GEOGRAPHIC_DATA])" at bounding box center [248, 360] width 157 height 26
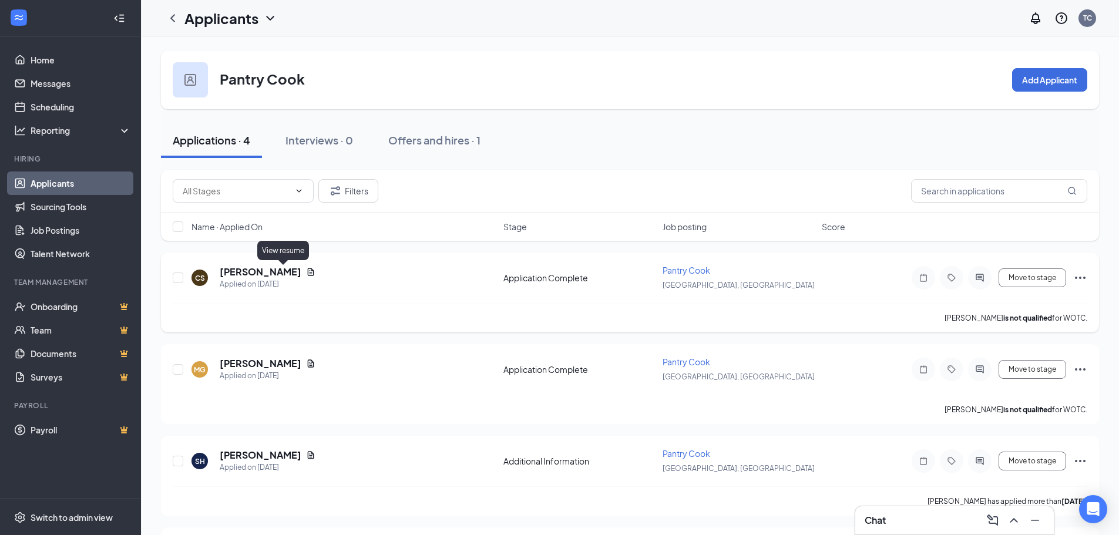
click at [306, 274] on icon "Document" at bounding box center [310, 271] width 9 height 9
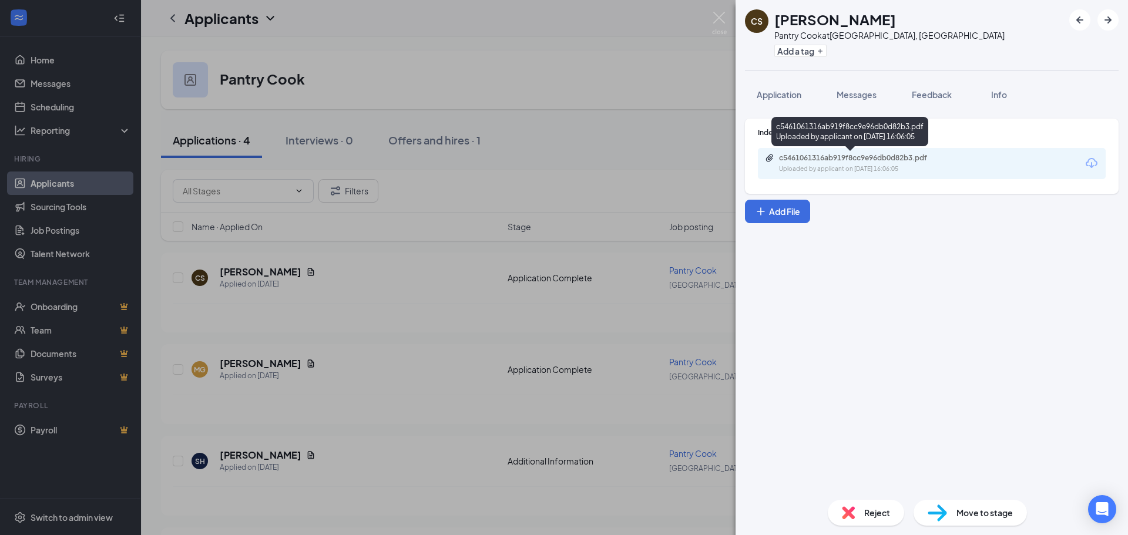
click at [899, 153] on div "c5461061316ab919f8cc9e96db0d82b3.pdf" at bounding box center [861, 157] width 165 height 9
click at [481, 279] on div "CS [PERSON_NAME] Pantry Cook at [GEOGRAPHIC_DATA], [GEOGRAPHIC_DATA] Add a tag …" at bounding box center [564, 267] width 1128 height 535
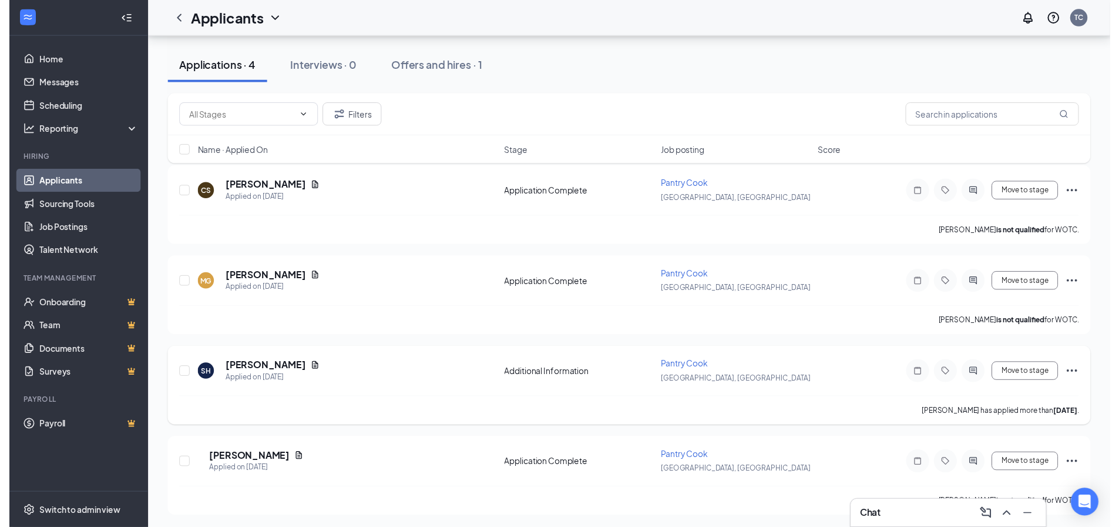
scroll to position [86, 0]
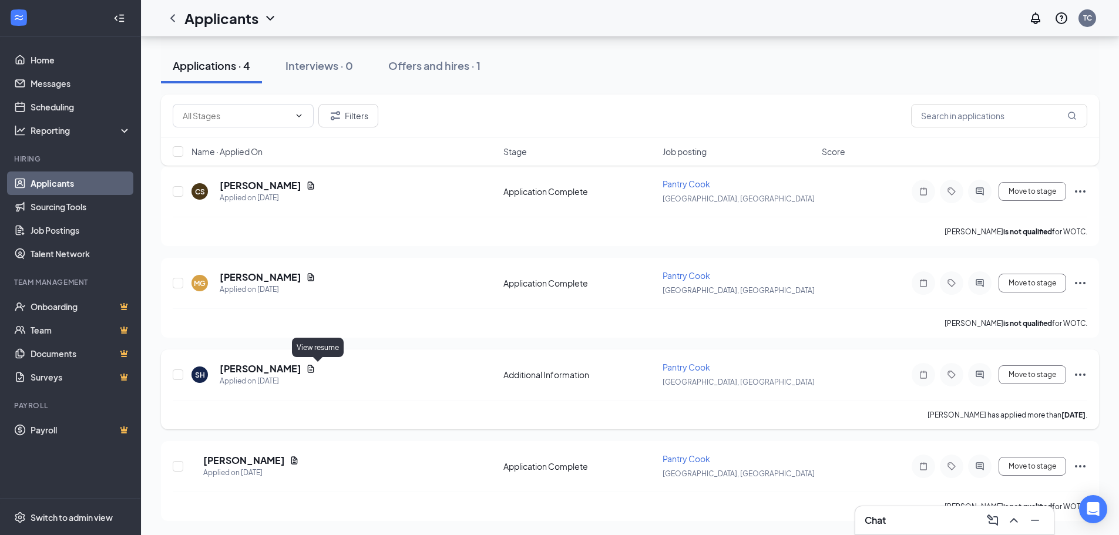
click at [314, 366] on icon "Document" at bounding box center [311, 369] width 6 height 8
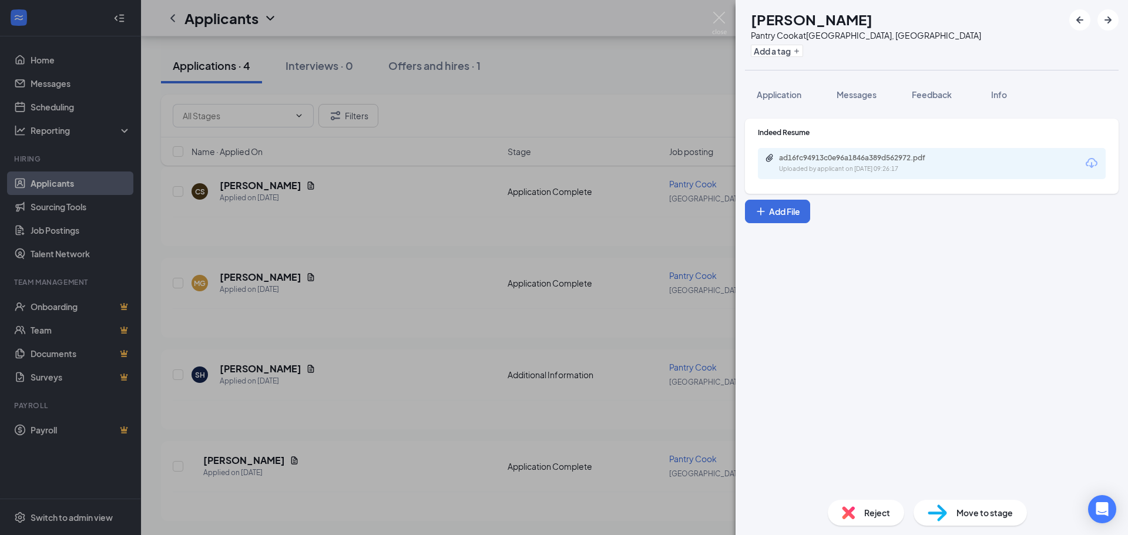
click at [930, 158] on div "ad16fc94913c0e96a1846a389d562972.pdf" at bounding box center [861, 157] width 165 height 9
click at [368, 288] on div "SH [PERSON_NAME] Pantry [PERSON_NAME] at [GEOGRAPHIC_DATA], [GEOGRAPHIC_DATA] A…" at bounding box center [564, 267] width 1128 height 535
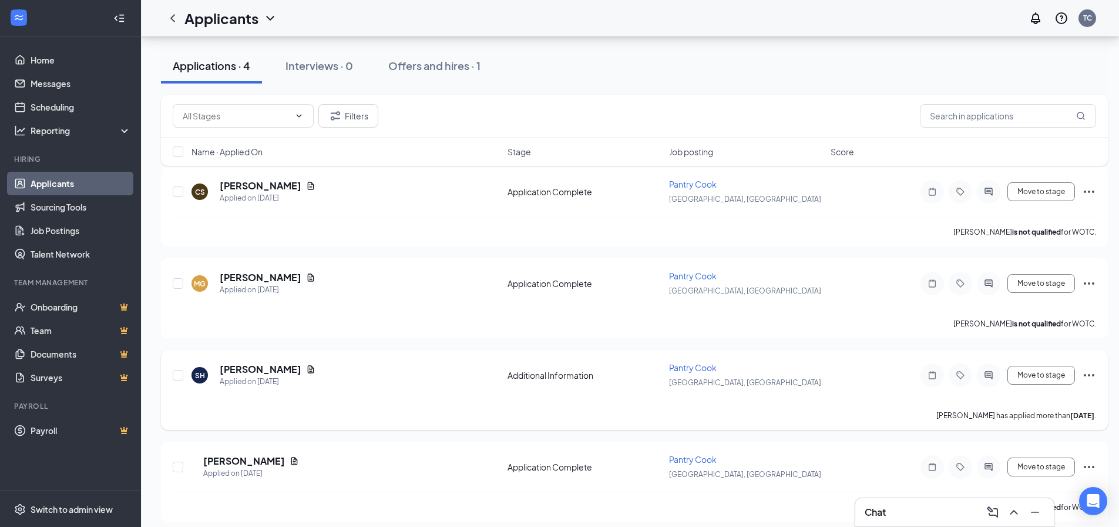
scroll to position [95, 0]
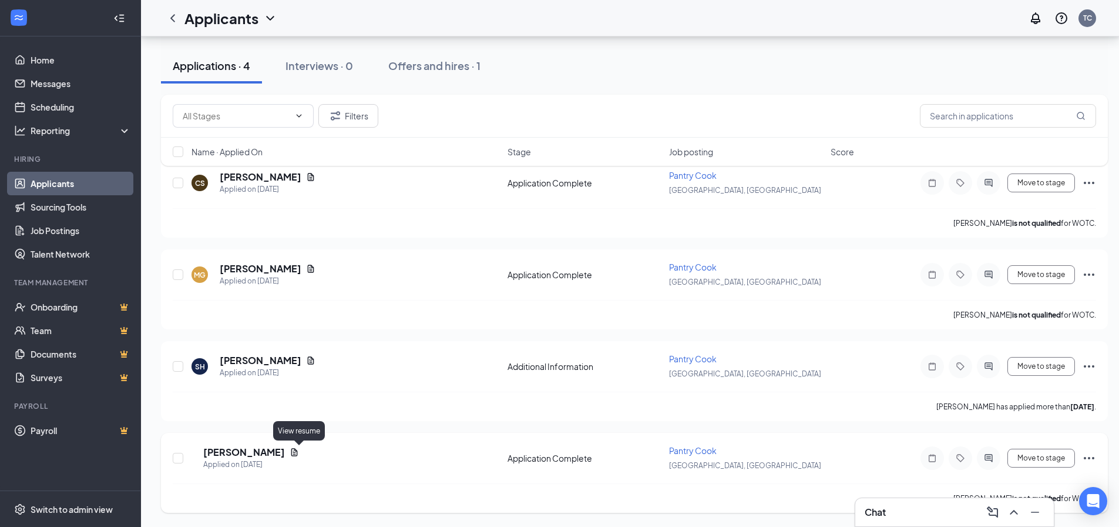
click at [298, 448] on icon "Document" at bounding box center [294, 452] width 6 height 8
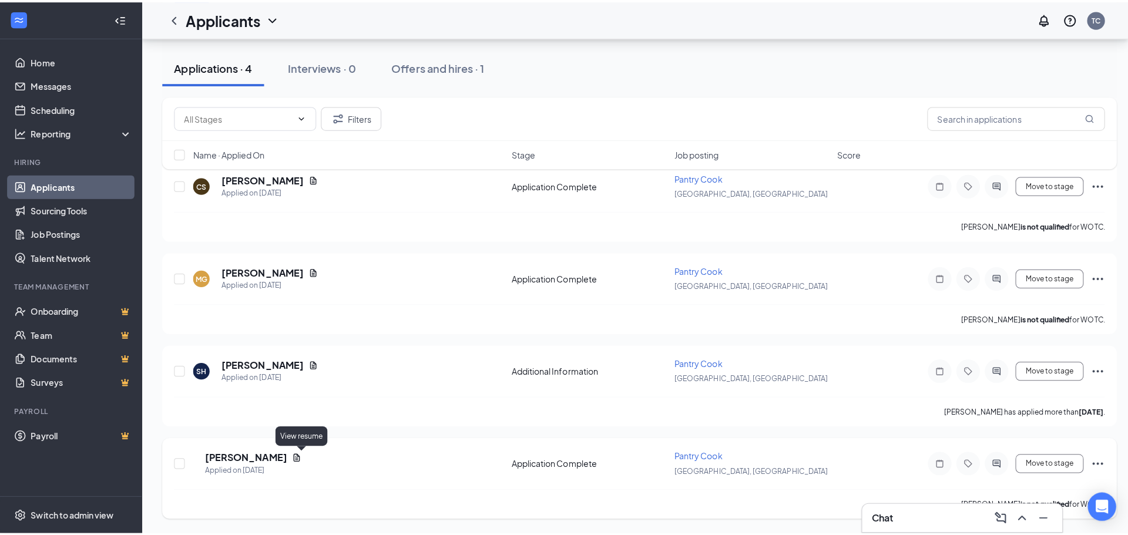
scroll to position [86, 0]
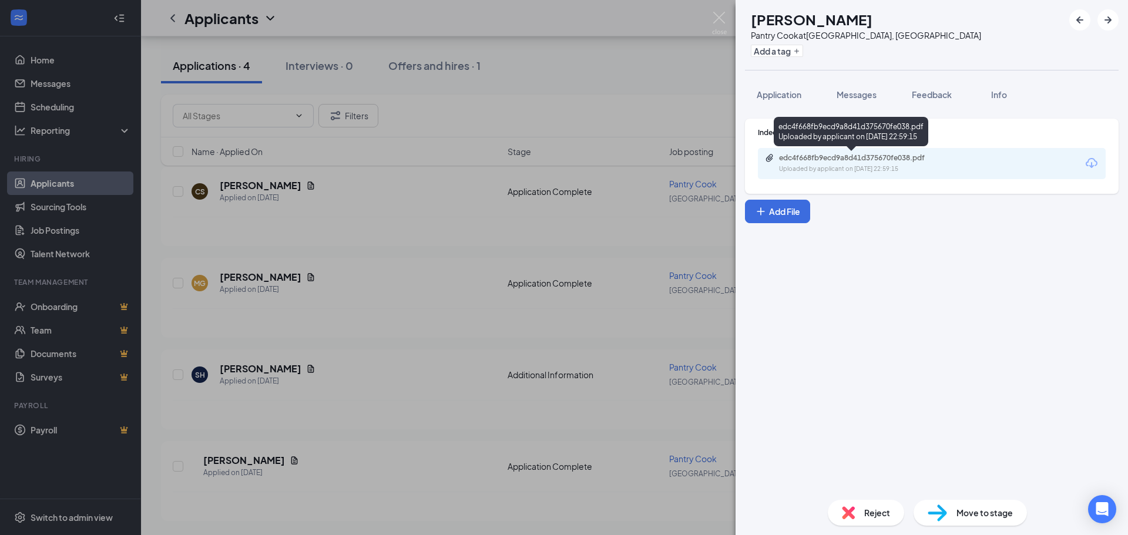
click at [881, 172] on div "Uploaded by applicant on [DATE] 22:59:15" at bounding box center [867, 169] width 176 height 9
click at [428, 441] on div "CZ [PERSON_NAME] Pantry [PERSON_NAME] at [GEOGRAPHIC_DATA], [GEOGRAPHIC_DATA] A…" at bounding box center [564, 267] width 1128 height 535
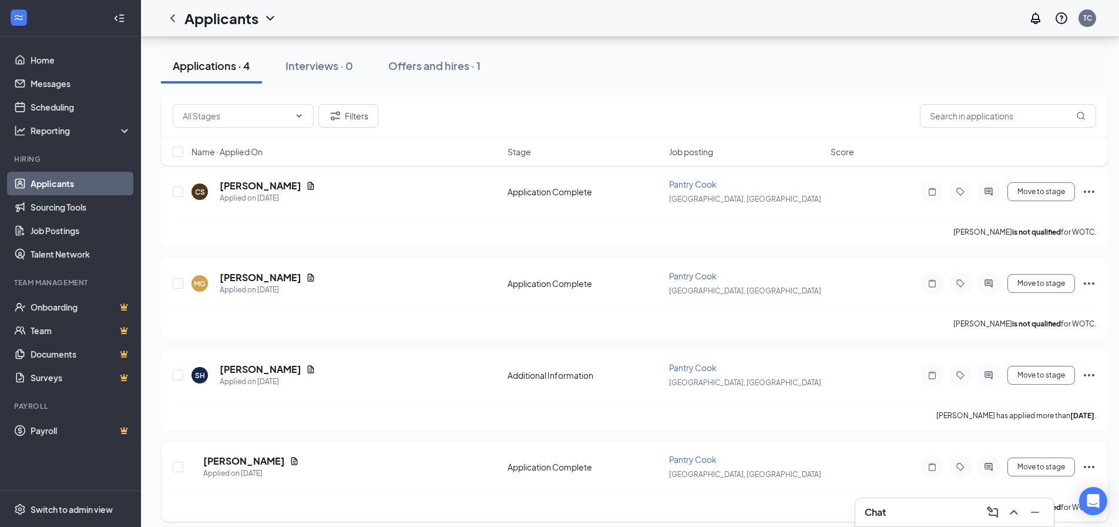
click at [998, 467] on div at bounding box center [989, 467] width 24 height 24
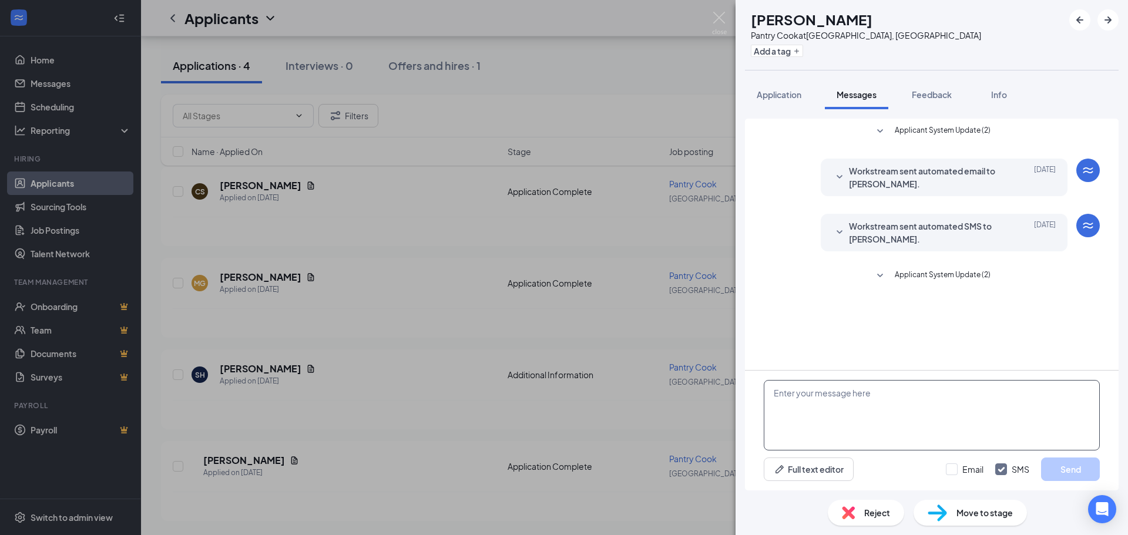
click at [830, 385] on textarea at bounding box center [932, 415] width 336 height 71
paste textarea "Hello this is Sous Chef [PERSON_NAME] here at Opus 9. Are you interested in com…"
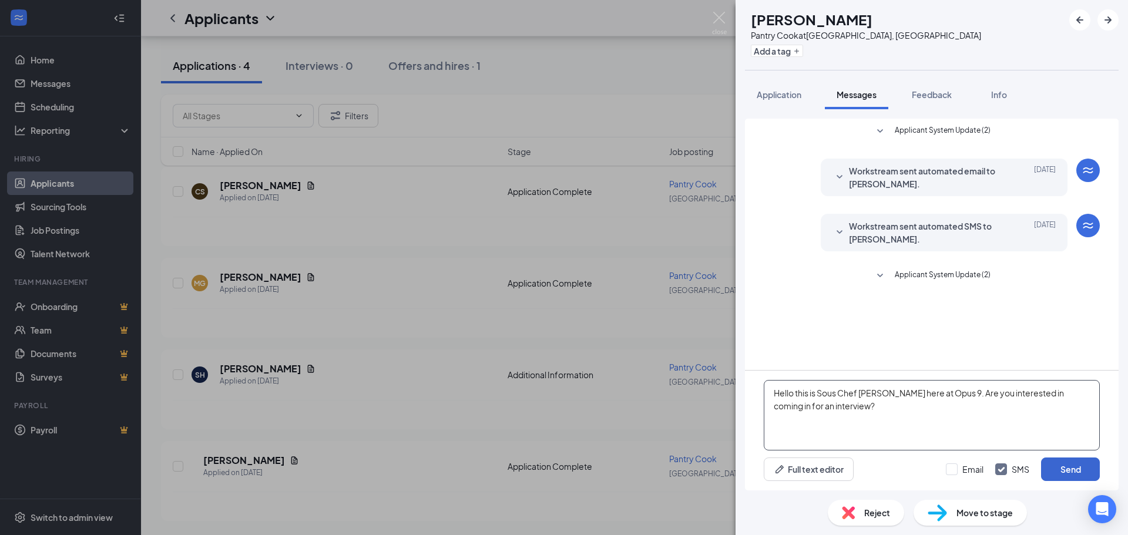
type textarea "Hello this is Sous Chef [PERSON_NAME] here at Opus 9. Are you interested in com…"
click at [1077, 472] on button "Send" at bounding box center [1070, 470] width 59 height 24
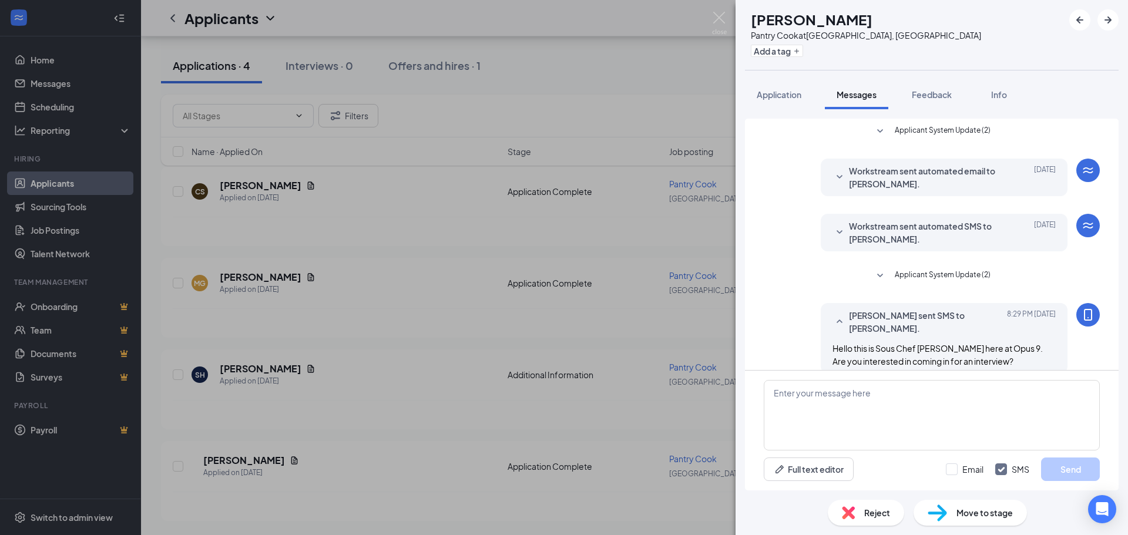
scroll to position [15, 0]
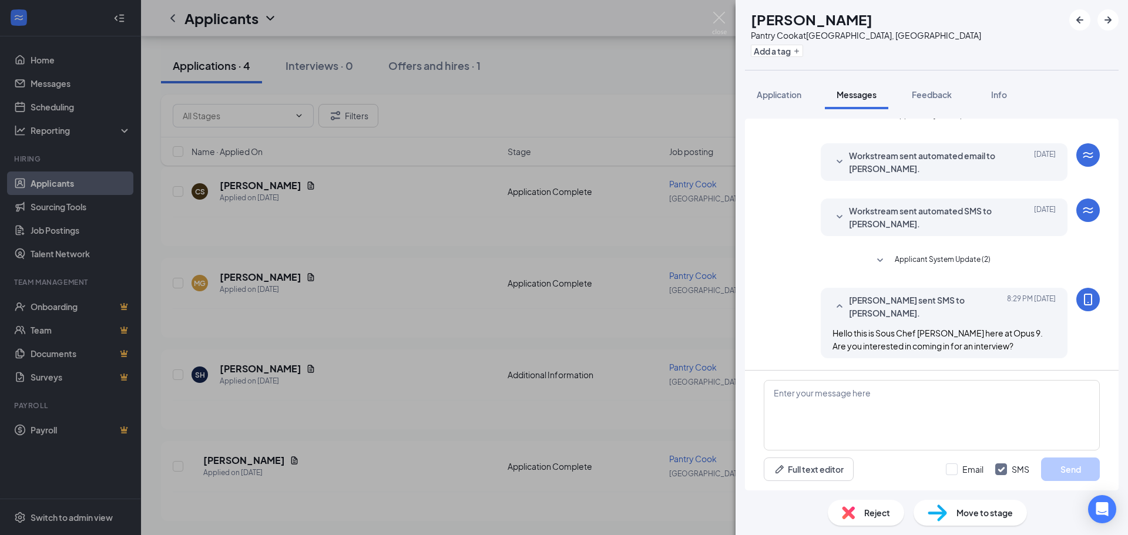
click at [585, 314] on div "CZ [PERSON_NAME] Pantry [PERSON_NAME] at [GEOGRAPHIC_DATA], [GEOGRAPHIC_DATA] A…" at bounding box center [564, 267] width 1128 height 535
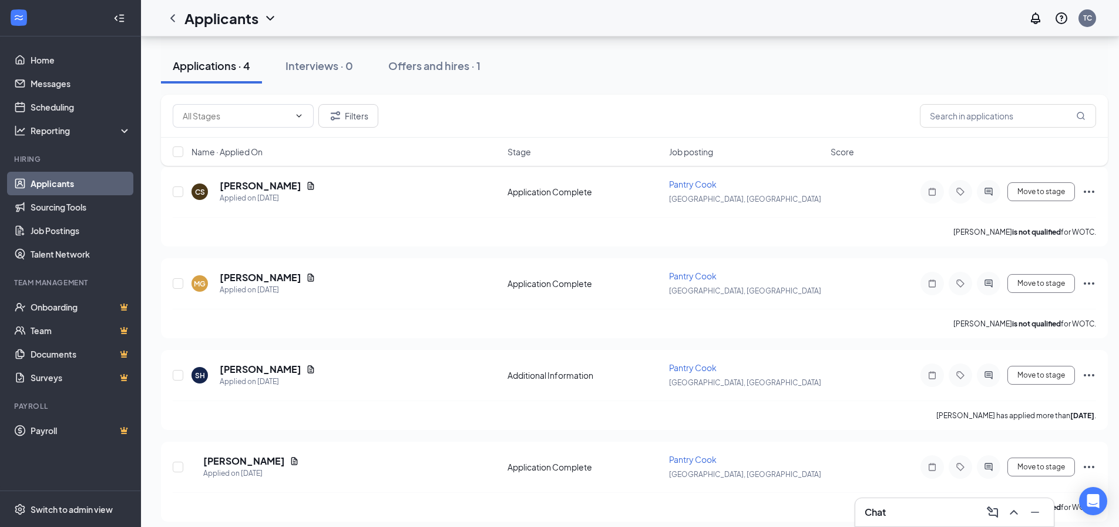
click at [274, 17] on icon "ChevronDown" at bounding box center [270, 18] width 8 height 5
click at [273, 17] on icon "ChevronDown" at bounding box center [270, 18] width 8 height 5
click at [166, 16] on icon "ChevronLeft" at bounding box center [173, 18] width 14 height 14
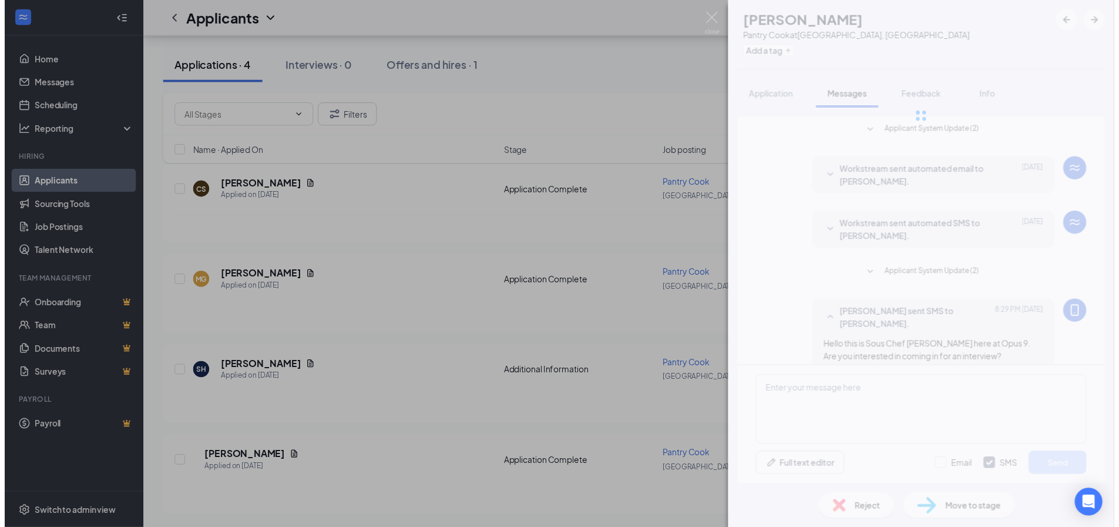
scroll to position [15, 0]
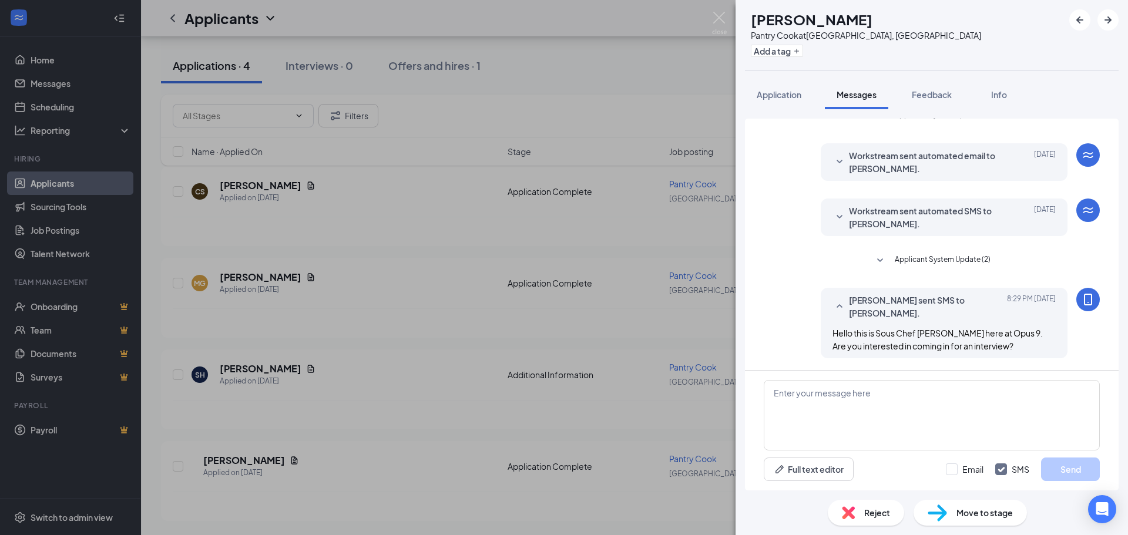
click at [276, 21] on div "CZ [PERSON_NAME] Pantry [PERSON_NAME] at [GEOGRAPHIC_DATA], [GEOGRAPHIC_DATA] A…" at bounding box center [564, 267] width 1128 height 535
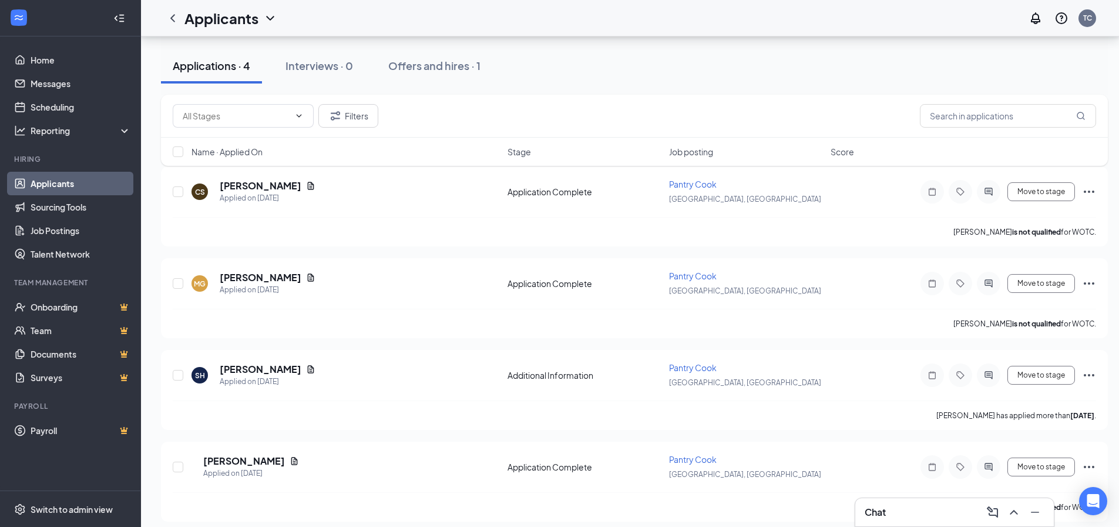
click at [277, 22] on icon "ChevronDown" at bounding box center [270, 18] width 14 height 14
click at [276, 23] on icon "ChevronDown" at bounding box center [270, 18] width 14 height 14
click at [273, 49] on div "Applications · 4 Interviews · 0 Offers and hires · 1" at bounding box center [634, 65] width 947 height 35
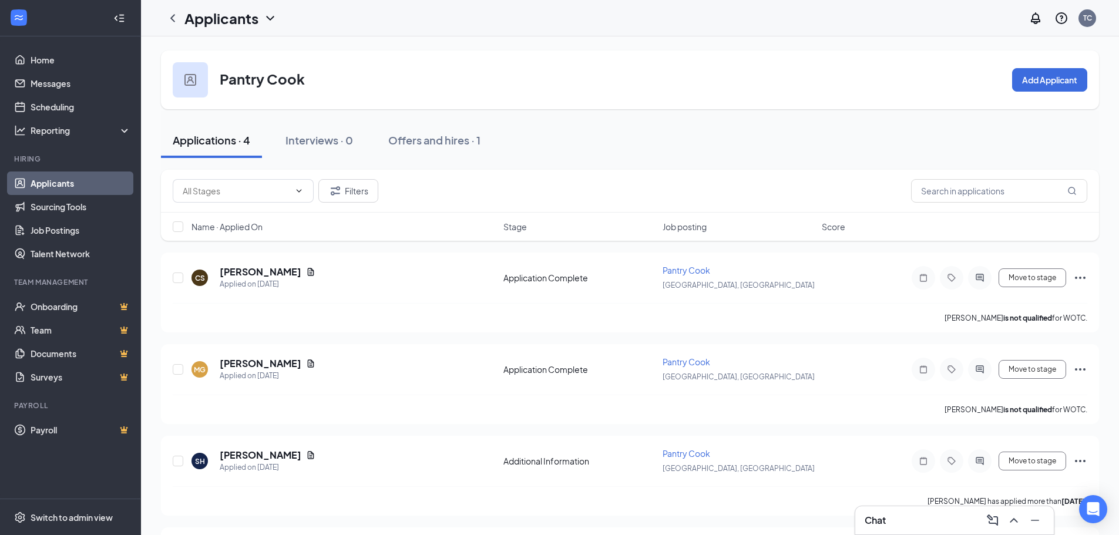
click at [271, 18] on icon "ChevronDown" at bounding box center [270, 18] width 14 height 14
click at [266, 46] on link "Applicants" at bounding box center [231, 45] width 79 height 12
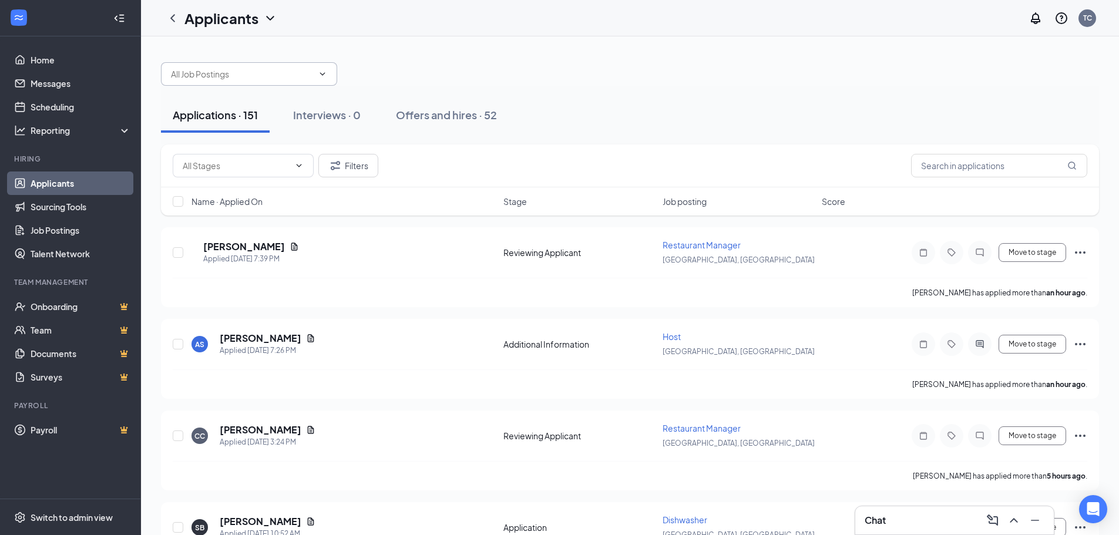
click at [254, 68] on input "text" at bounding box center [242, 74] width 142 height 13
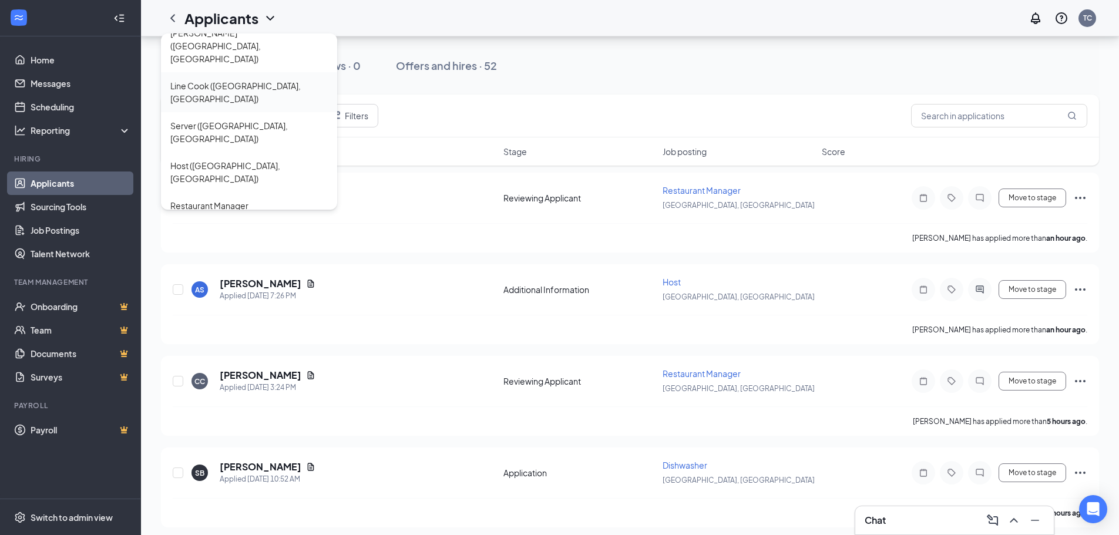
scroll to position [118, 0]
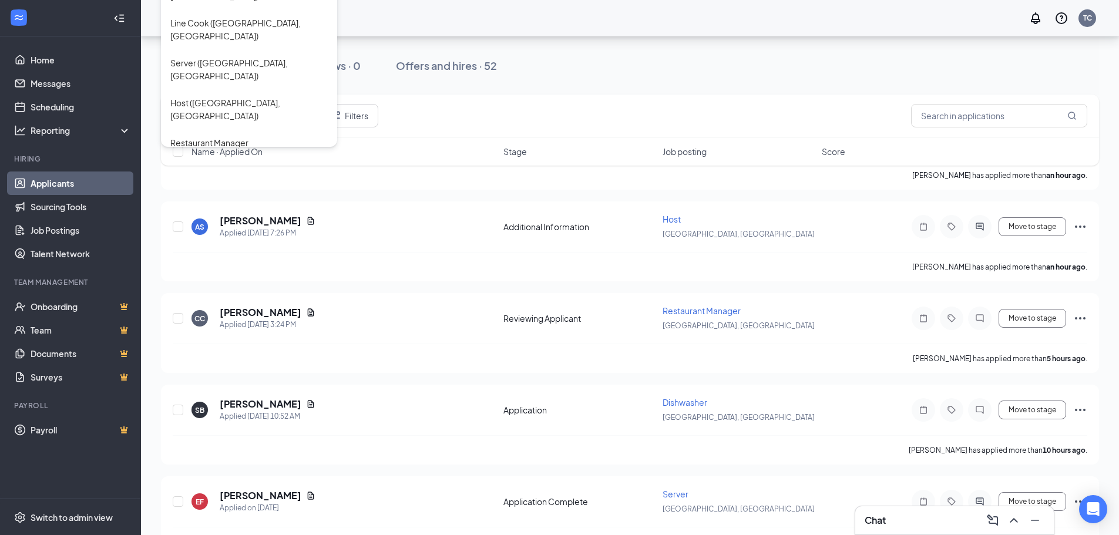
click at [257, 269] on div "Dishwasher ([GEOGRAPHIC_DATA], [GEOGRAPHIC_DATA])" at bounding box center [248, 282] width 157 height 26
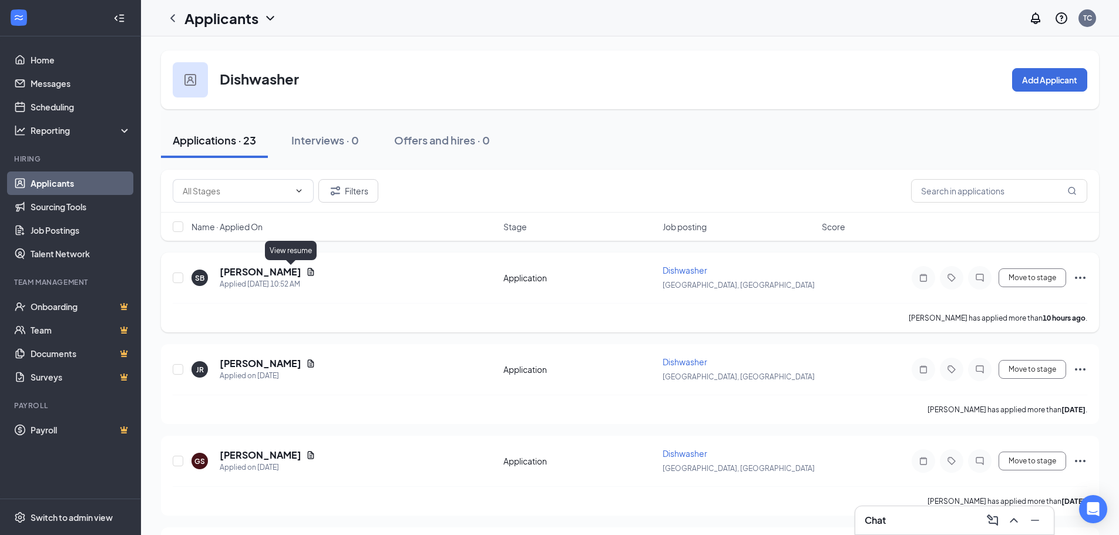
click at [306, 268] on icon "Document" at bounding box center [310, 271] width 9 height 9
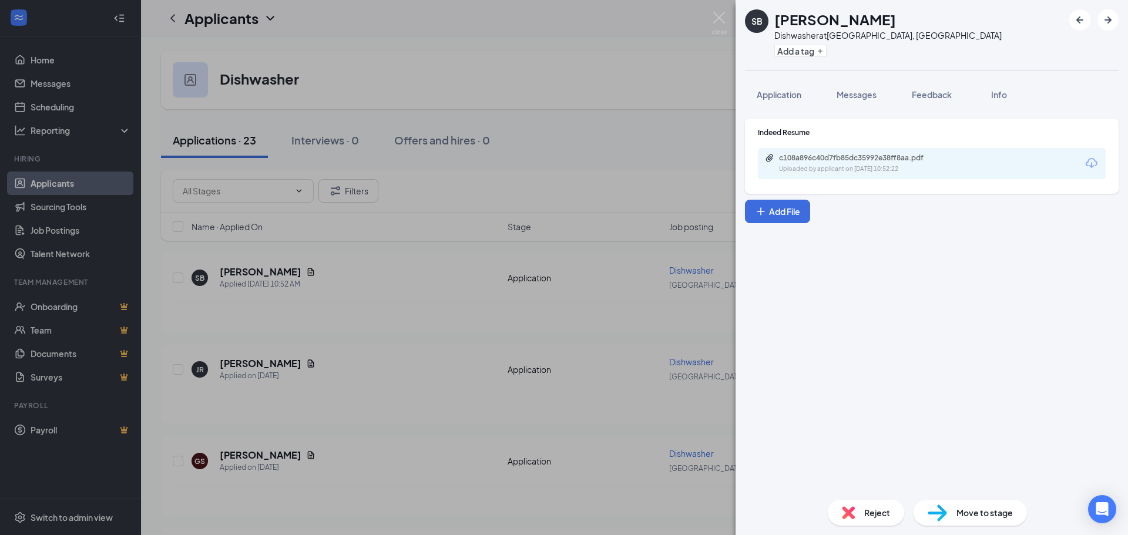
click at [859, 175] on div "c108a896c40d7fb85dc35992e38ff8aa.pdf Uploaded by applicant on [DATE] 10:52:22" at bounding box center [932, 163] width 348 height 31
click at [866, 166] on div "Uploaded by applicant on [DATE] 10:52:22" at bounding box center [867, 169] width 176 height 9
click at [395, 341] on div "SB [PERSON_NAME] Dishwasher at [GEOGRAPHIC_DATA], [GEOGRAPHIC_DATA] Add a tag A…" at bounding box center [564, 267] width 1128 height 535
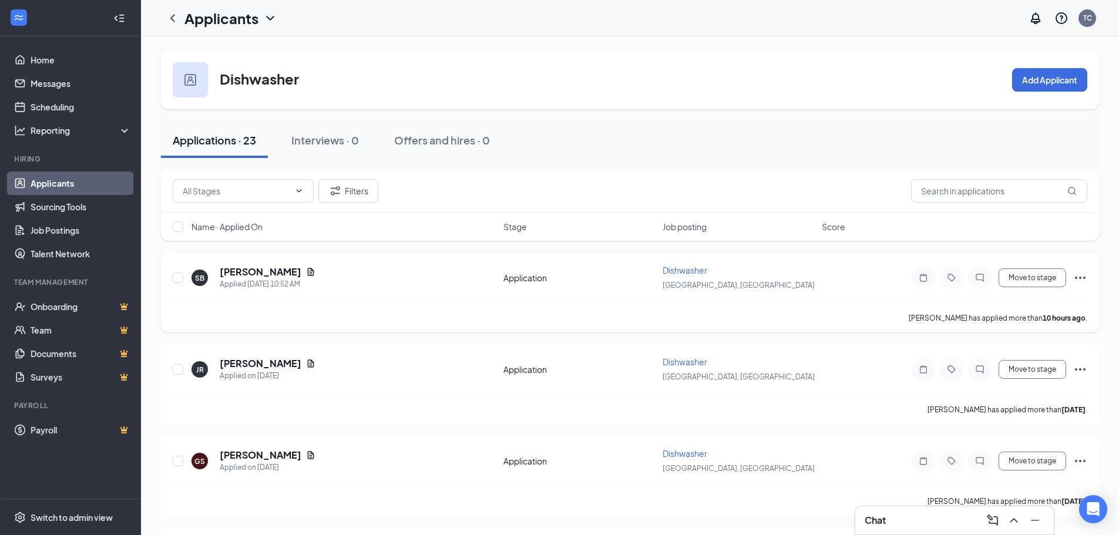
click at [988, 279] on div at bounding box center [980, 278] width 24 height 24
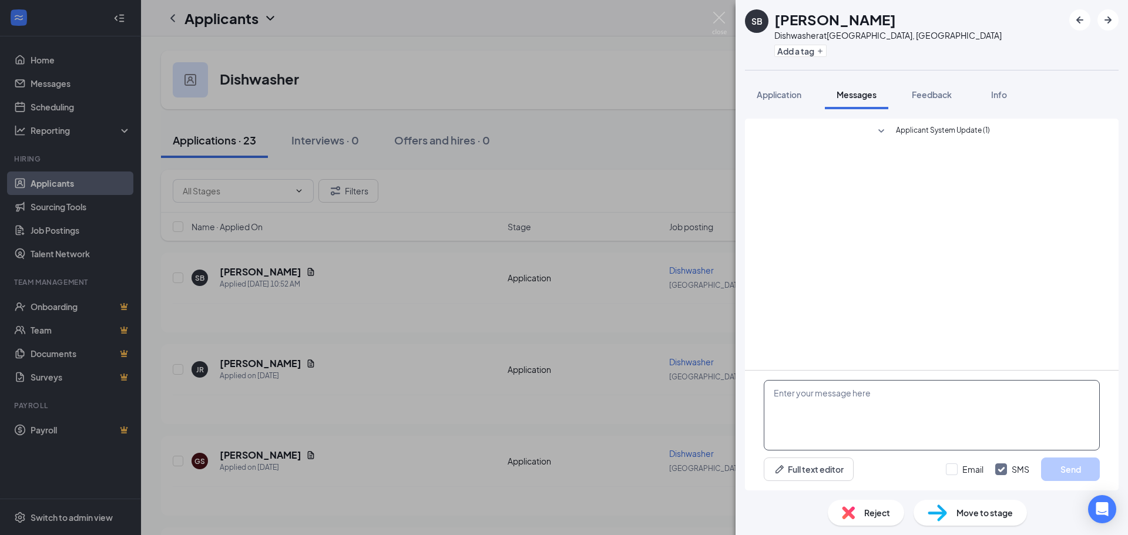
click at [893, 416] on textarea at bounding box center [932, 415] width 336 height 71
paste textarea "Hello this is Sous Chef [PERSON_NAME] here at Opus 9. Are you interested in com…"
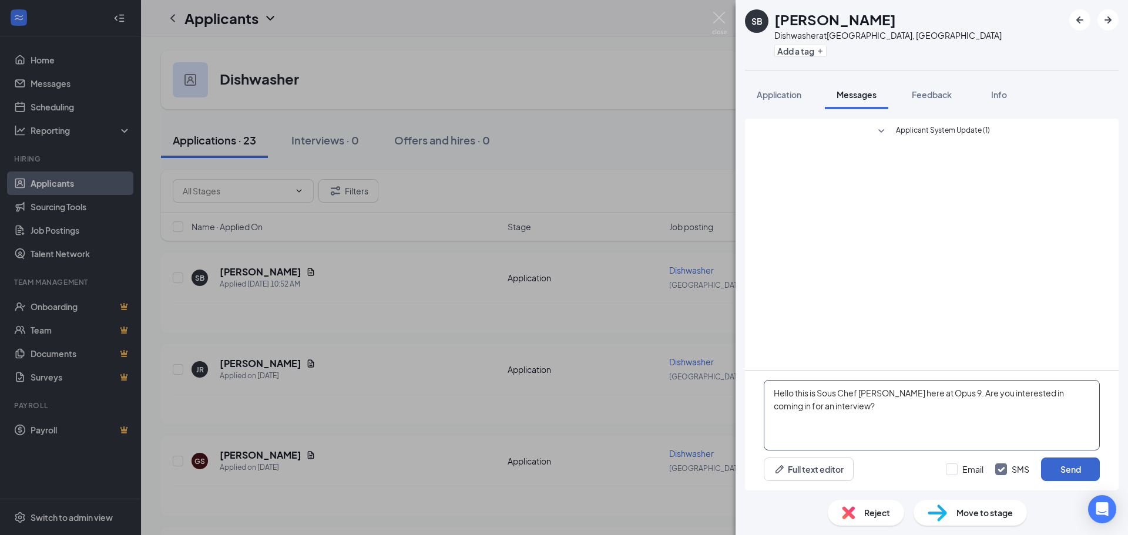
type textarea "Hello this is Sous Chef [PERSON_NAME] here at Opus 9. Are you interested in com…"
click at [1061, 468] on button "Send" at bounding box center [1070, 470] width 59 height 24
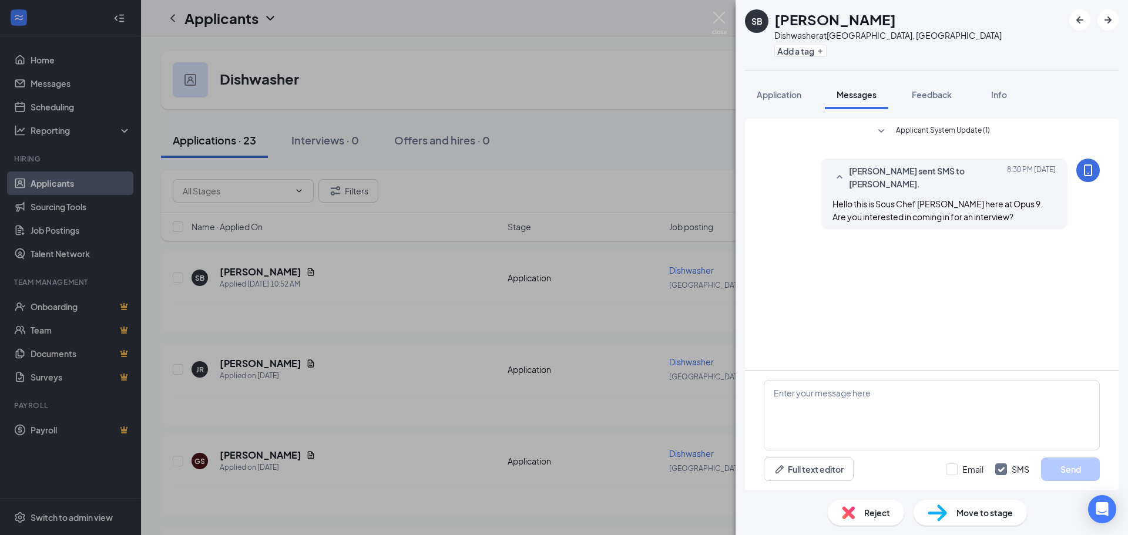
click at [414, 294] on div "SB [PERSON_NAME] Dishwasher at [GEOGRAPHIC_DATA], [GEOGRAPHIC_DATA] Add a tag A…" at bounding box center [564, 267] width 1128 height 535
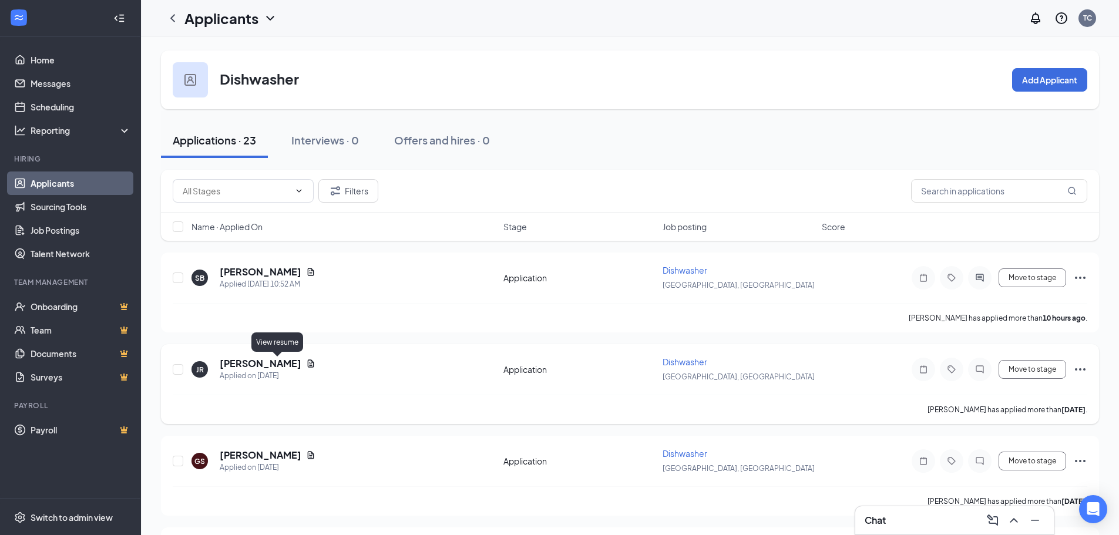
click at [308, 361] on icon "Document" at bounding box center [311, 364] width 6 height 8
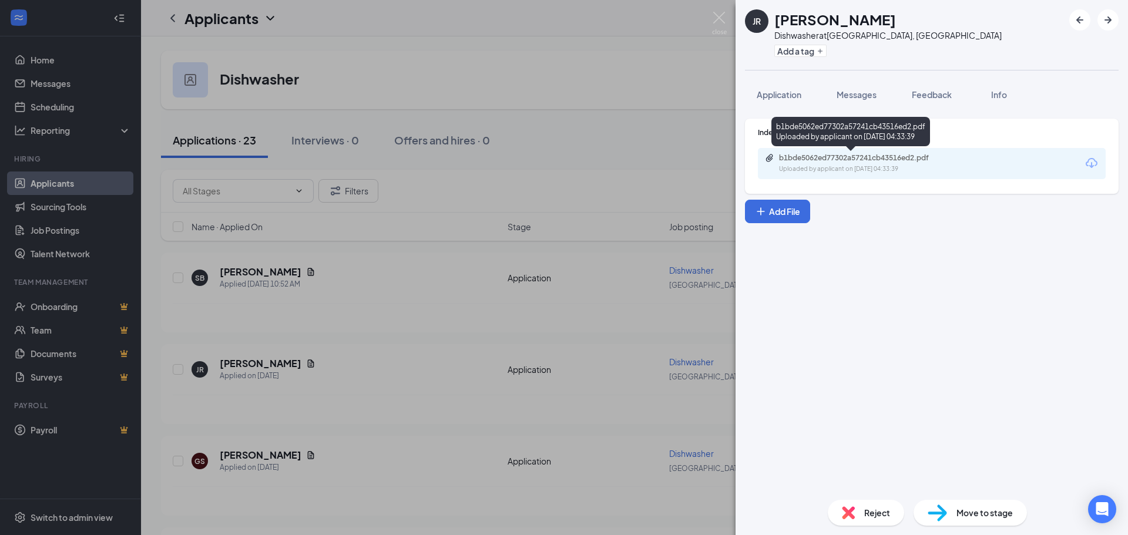
click at [888, 160] on div "b1bde5062ed77302a57241cb43516ed2.pdf" at bounding box center [861, 157] width 165 height 9
click at [505, 343] on div "JR [PERSON_NAME] Dishwasher at [GEOGRAPHIC_DATA], [GEOGRAPHIC_DATA] Add a tag A…" at bounding box center [564, 267] width 1128 height 535
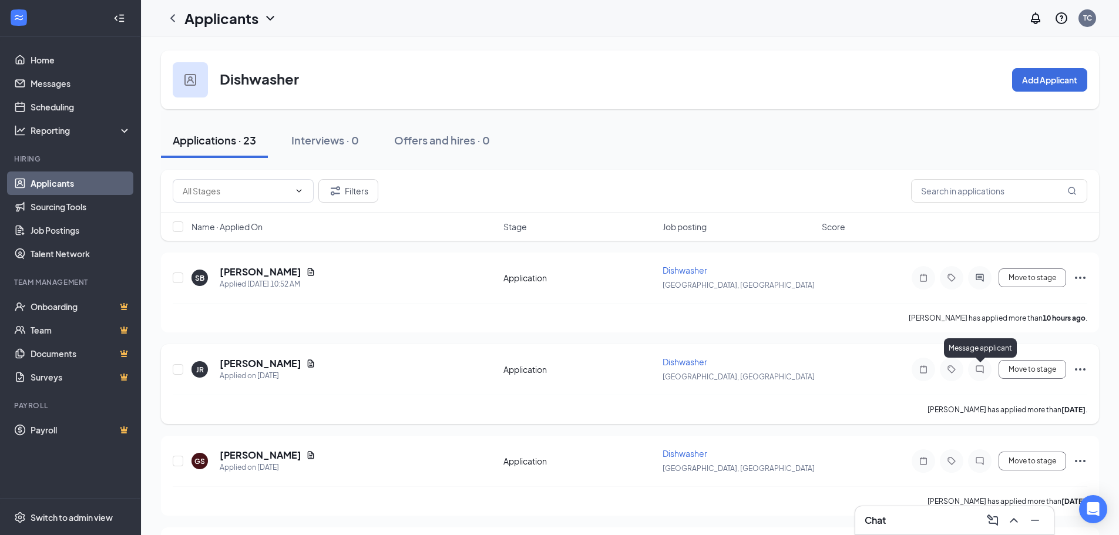
click at [987, 371] on icon "ChatInactive" at bounding box center [980, 369] width 14 height 9
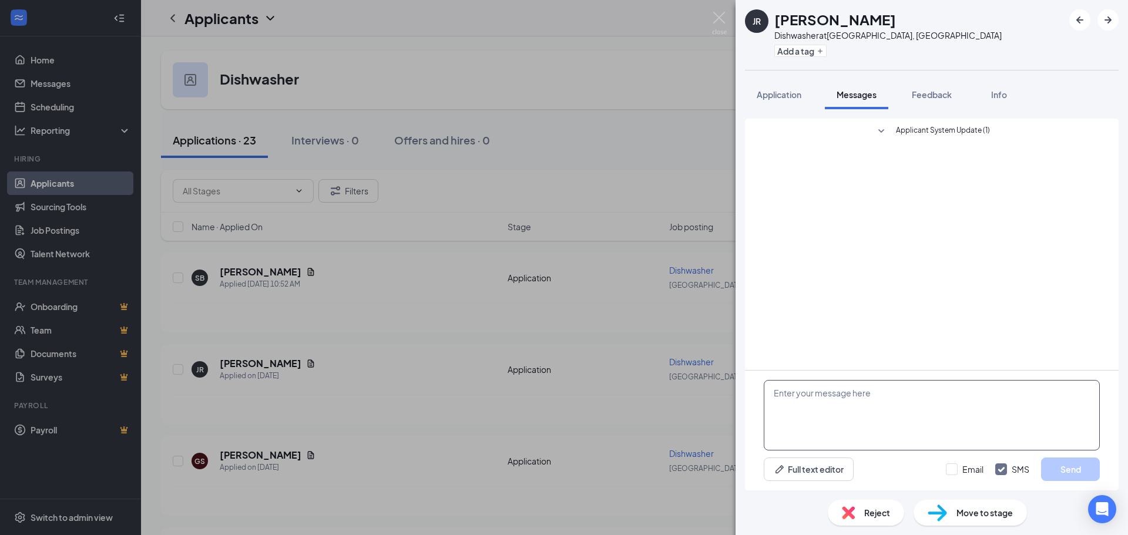
click at [947, 397] on textarea at bounding box center [932, 415] width 336 height 71
paste textarea "Hello this is Sous Chef [PERSON_NAME] here at Opus 9. Are you interested in com…"
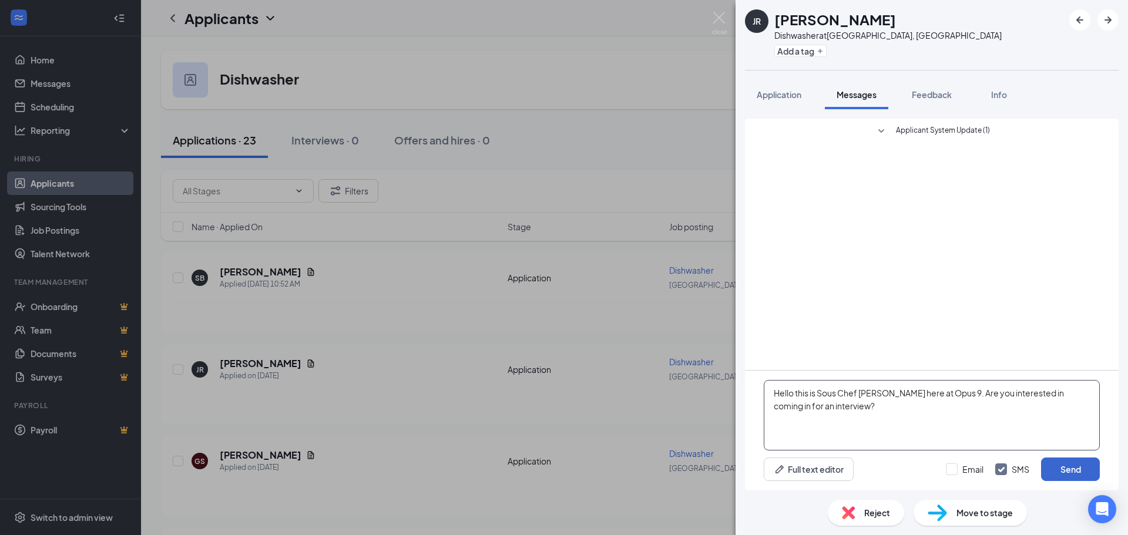
type textarea "Hello this is Sous Chef [PERSON_NAME] here at Opus 9. Are you interested in com…"
click at [1071, 476] on button "Send" at bounding box center [1070, 470] width 59 height 24
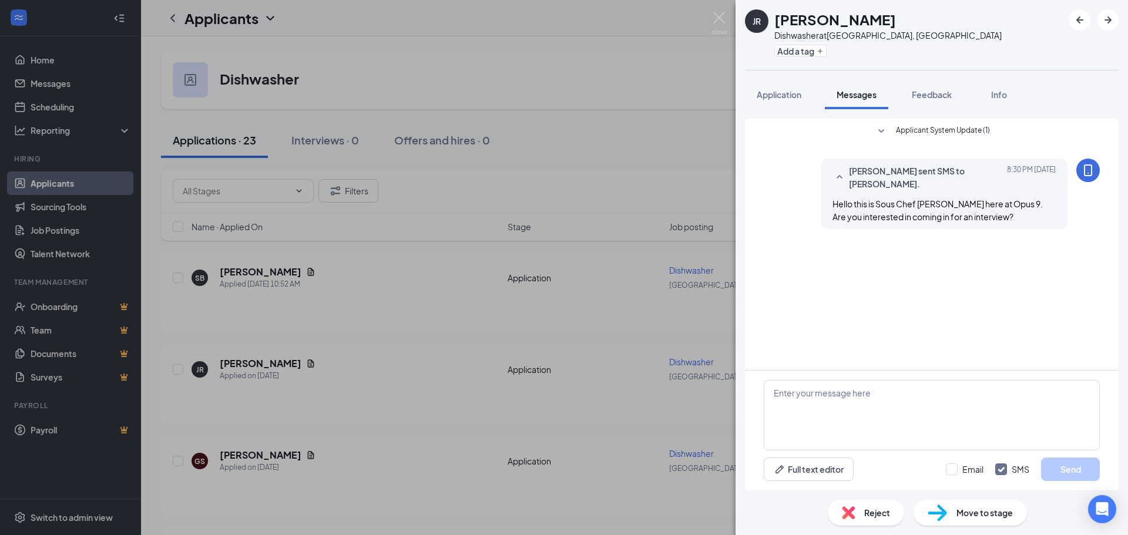
click at [482, 461] on div "JR [PERSON_NAME] Dishwasher at [GEOGRAPHIC_DATA], [GEOGRAPHIC_DATA] Add a tag A…" at bounding box center [564, 267] width 1128 height 535
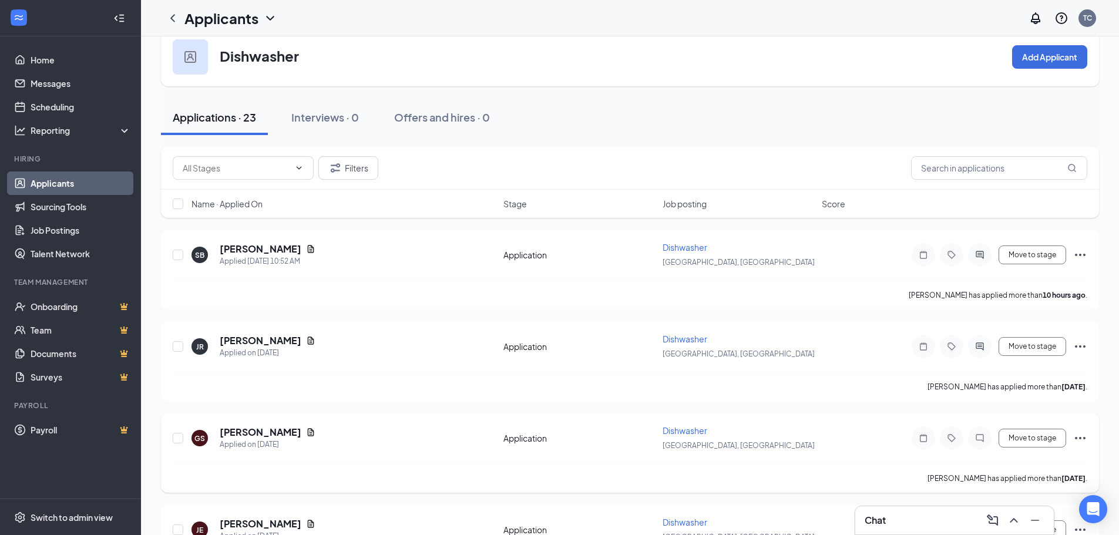
scroll to position [59, 0]
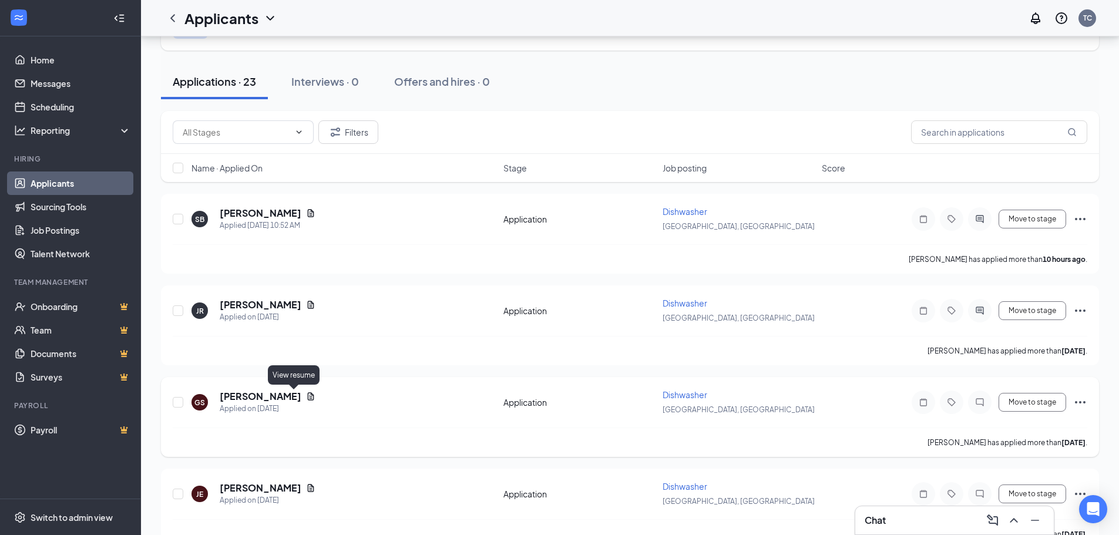
click at [306, 394] on icon "Document" at bounding box center [310, 396] width 9 height 9
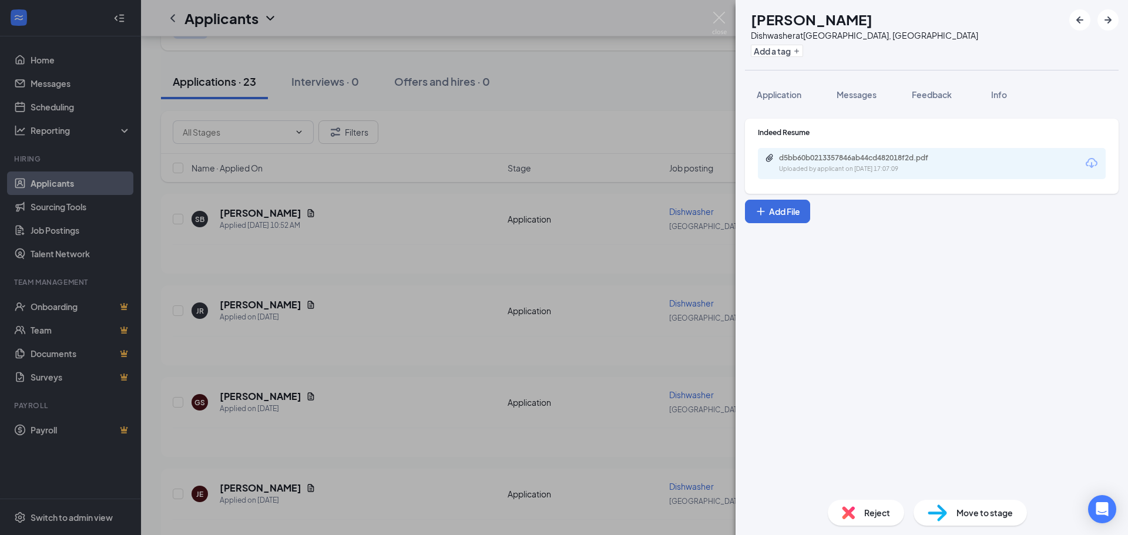
click at [946, 173] on div "Uploaded by applicant on [DATE] 17:07:09" at bounding box center [867, 169] width 176 height 9
click at [444, 348] on div "GS [PERSON_NAME] Dishwasher at [GEOGRAPHIC_DATA], [GEOGRAPHIC_DATA] Add a tag A…" at bounding box center [564, 267] width 1128 height 535
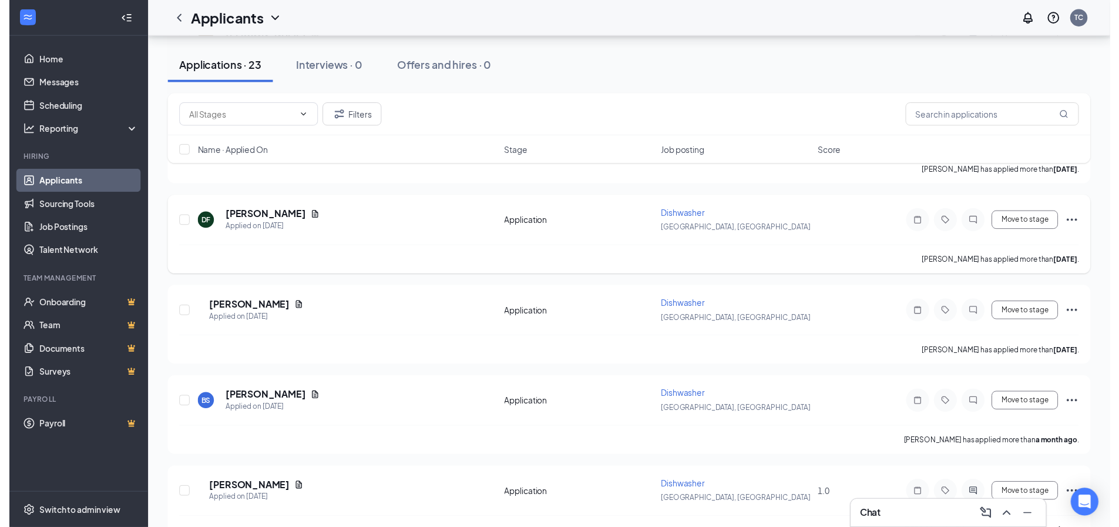
scroll to position [1175, 0]
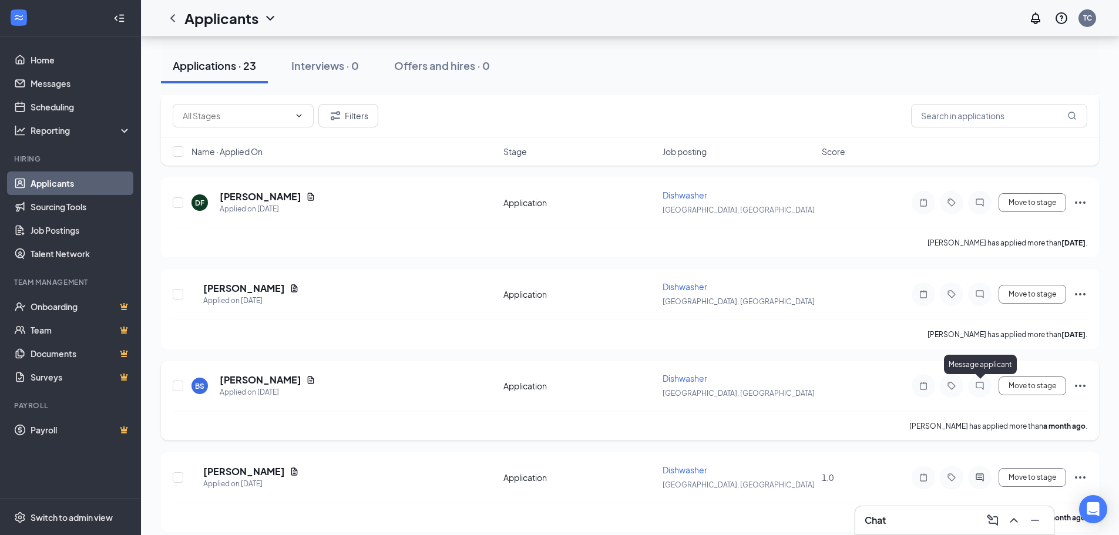
click at [987, 388] on icon "ChatInactive" at bounding box center [980, 385] width 14 height 9
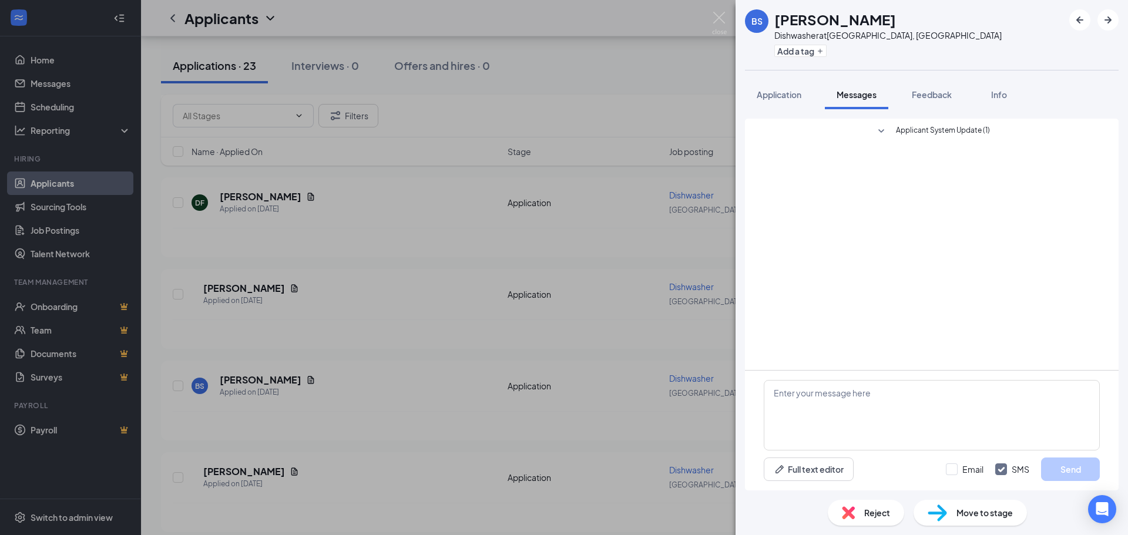
click at [531, 274] on div "BS [PERSON_NAME] at [GEOGRAPHIC_DATA], [GEOGRAPHIC_DATA] Add a tag Application …" at bounding box center [564, 267] width 1128 height 535
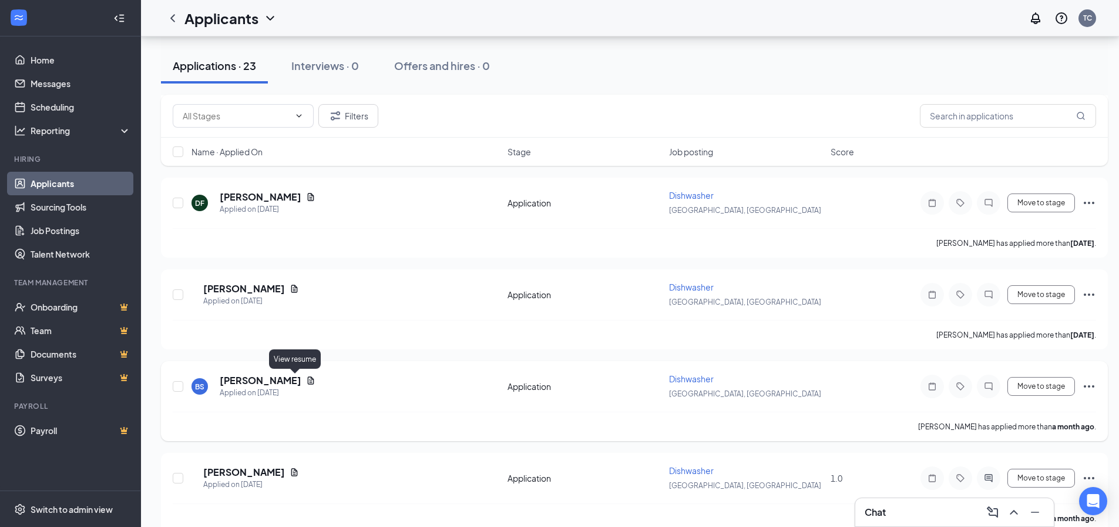
click at [308, 382] on icon "Document" at bounding box center [311, 380] width 6 height 8
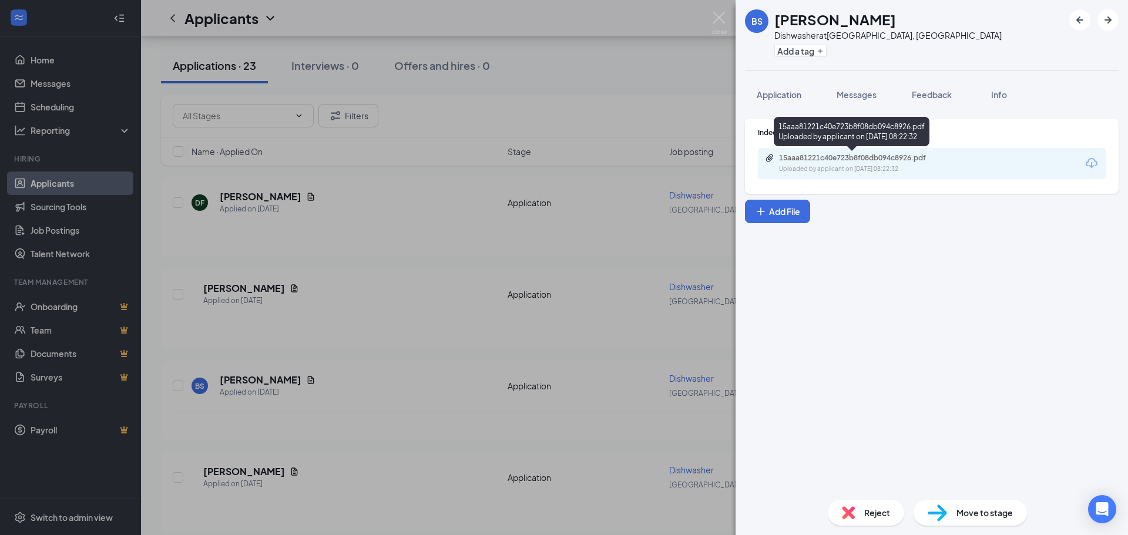
click at [932, 167] on div "Uploaded by applicant on [DATE] 08:22:32" at bounding box center [867, 169] width 176 height 9
click at [478, 403] on div "BS [PERSON_NAME] at [GEOGRAPHIC_DATA], [GEOGRAPHIC_DATA] Add a tag Application …" at bounding box center [564, 267] width 1128 height 535
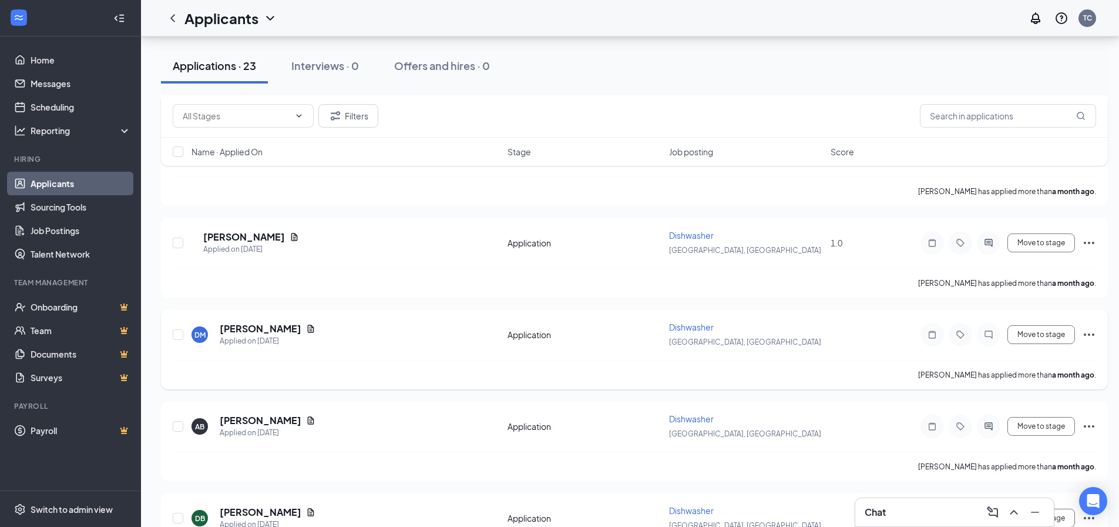
scroll to position [1587, 0]
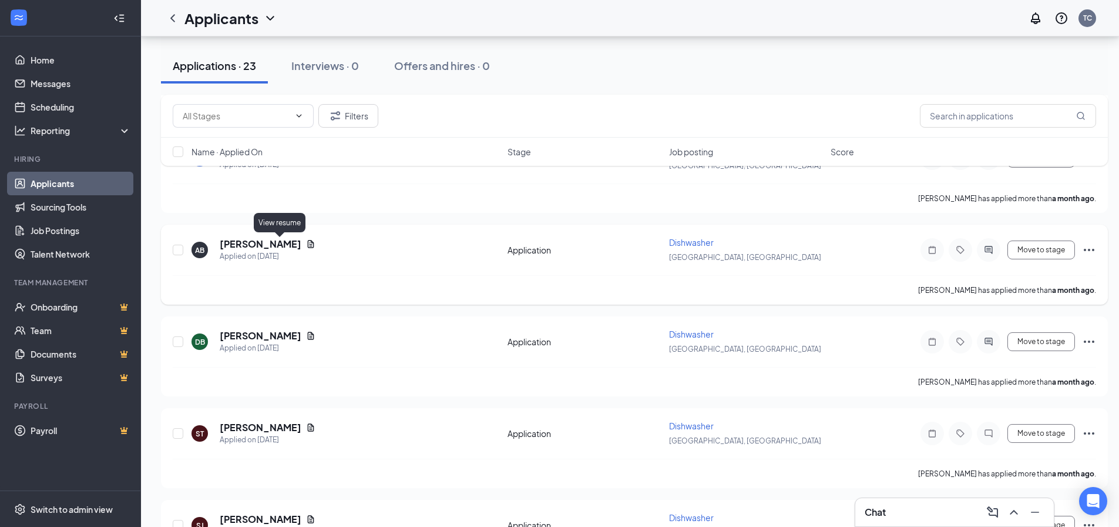
click at [306, 242] on icon "Document" at bounding box center [310, 243] width 9 height 9
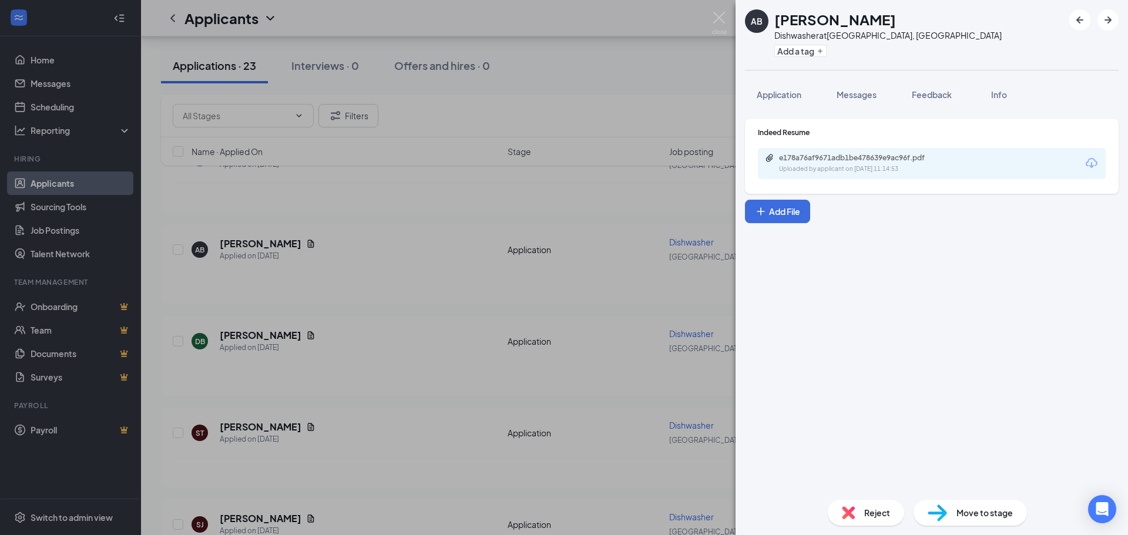
click at [963, 162] on div "e178a76af9671adb1be478639e9ac96f.pdf Uploaded by applicant on [DATE] 11:14:53" at bounding box center [932, 163] width 348 height 31
click at [891, 162] on div "e178a76af9671adb1be478639e9ac96f.pdf" at bounding box center [861, 157] width 165 height 9
click at [257, 328] on div "AB [PERSON_NAME] Dishwasher at [GEOGRAPHIC_DATA], [GEOGRAPHIC_DATA] Add a tag A…" at bounding box center [564, 267] width 1128 height 535
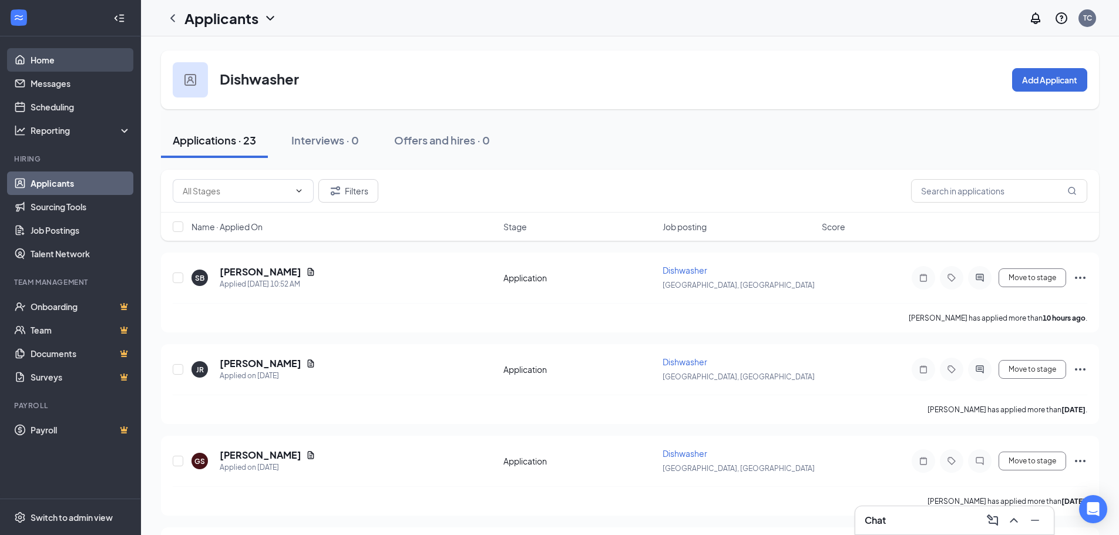
click at [67, 51] on link "Home" at bounding box center [81, 60] width 100 height 24
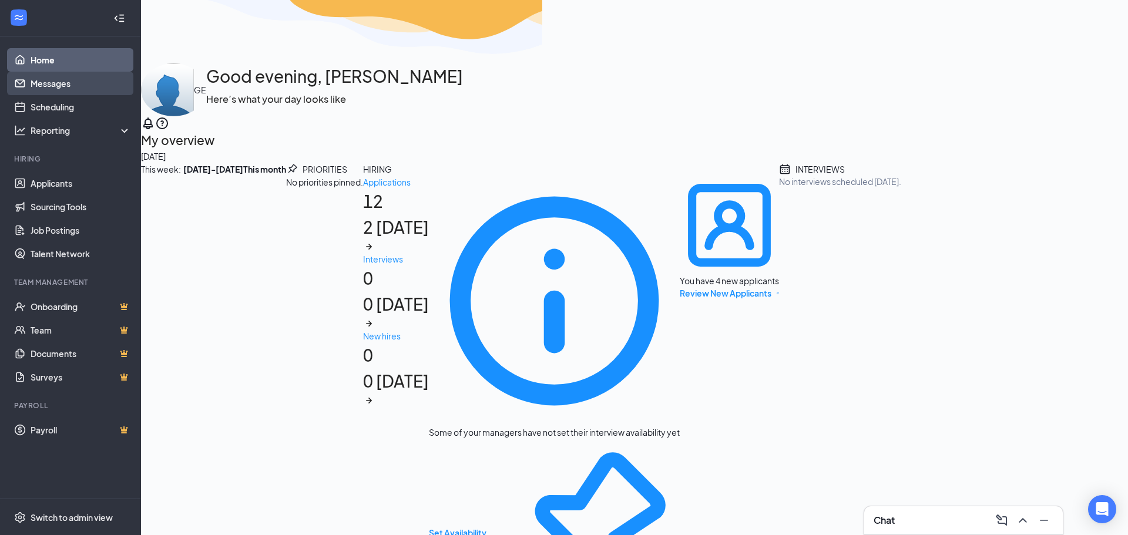
click at [52, 75] on link "Messages" at bounding box center [81, 84] width 100 height 24
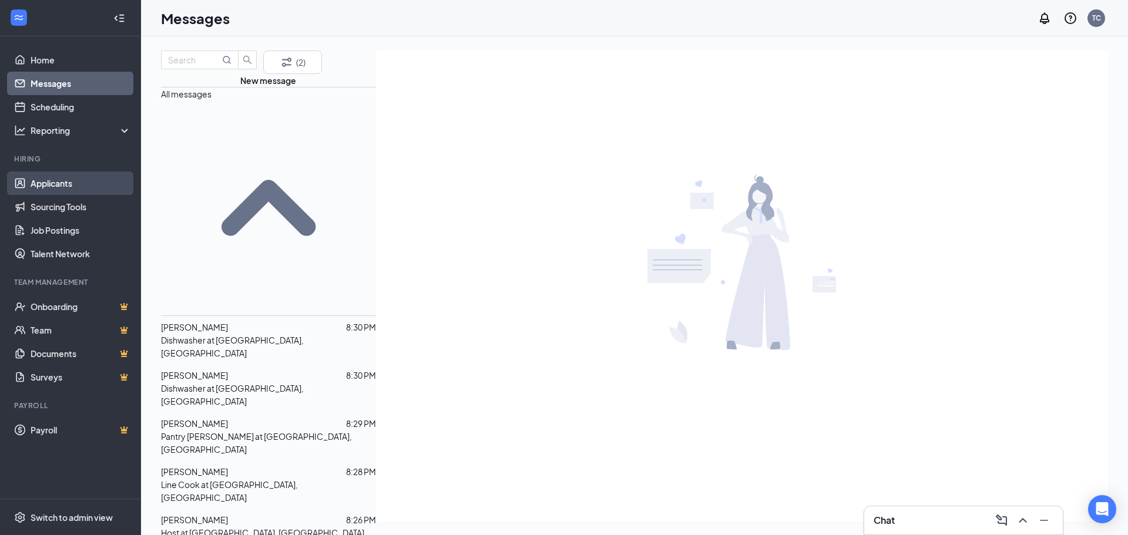
click at [68, 187] on link "Applicants" at bounding box center [81, 184] width 100 height 24
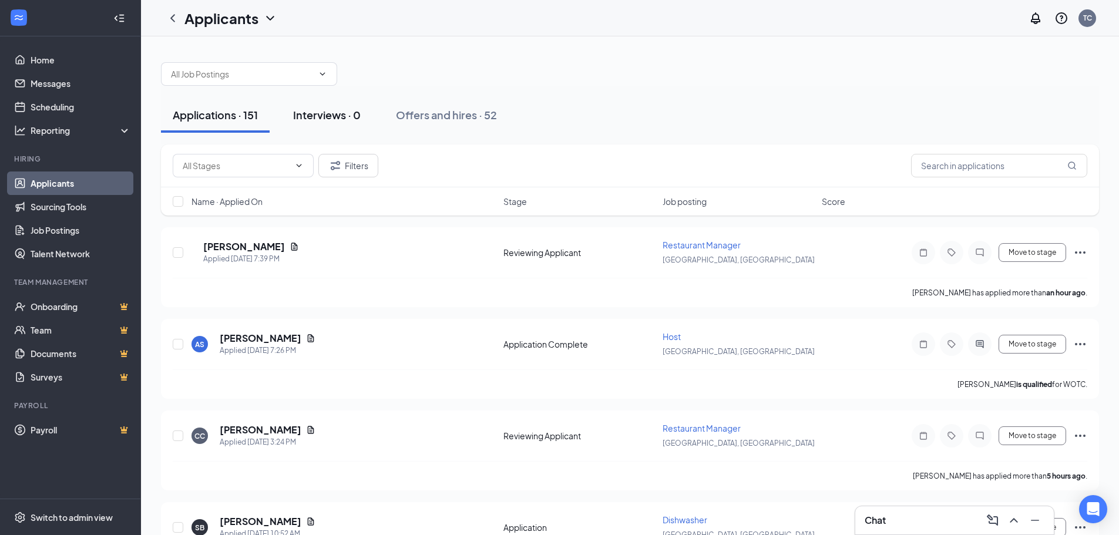
click at [336, 120] on div "Interviews · 0" at bounding box center [327, 115] width 68 height 15
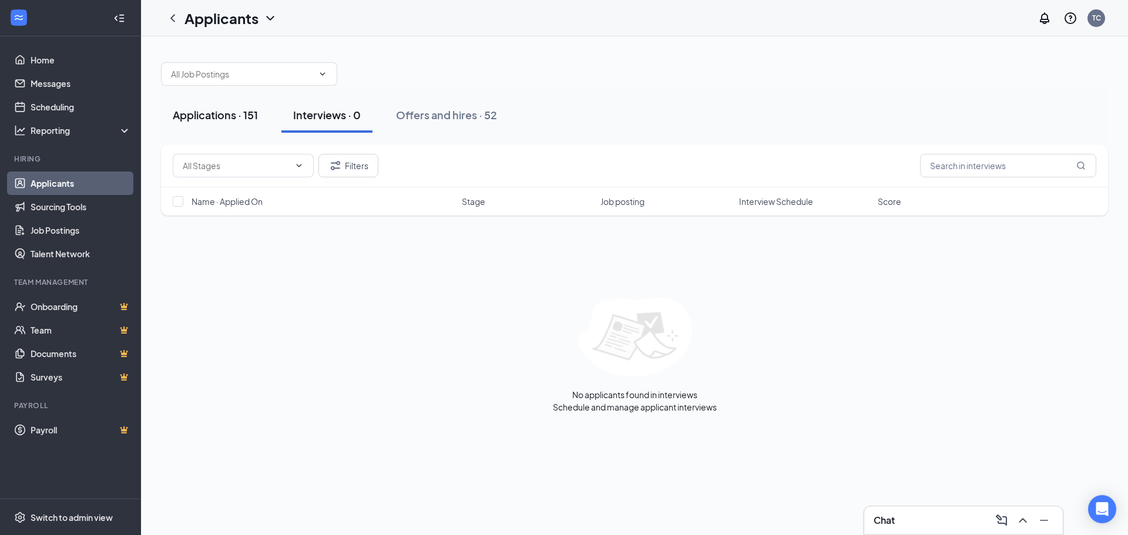
click at [186, 112] on div "Applications · 151" at bounding box center [215, 115] width 85 height 15
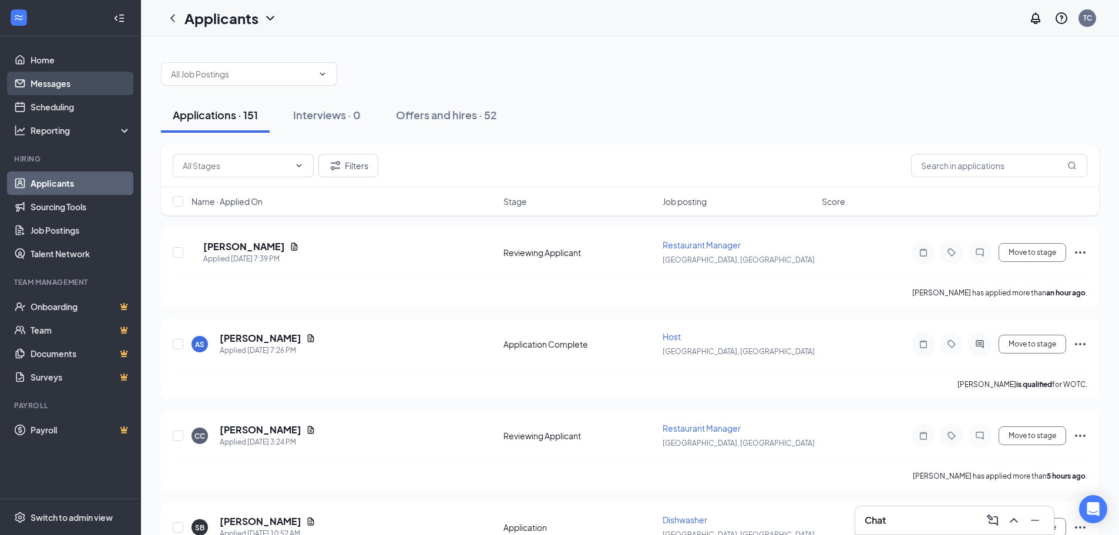
click at [89, 91] on link "Messages" at bounding box center [81, 84] width 100 height 24
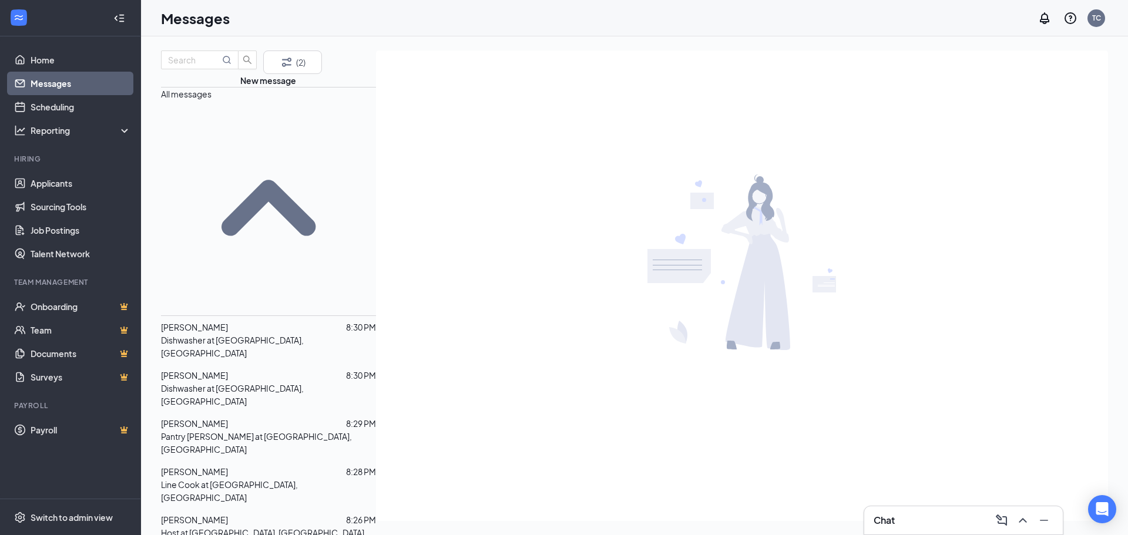
scroll to position [353, 0]
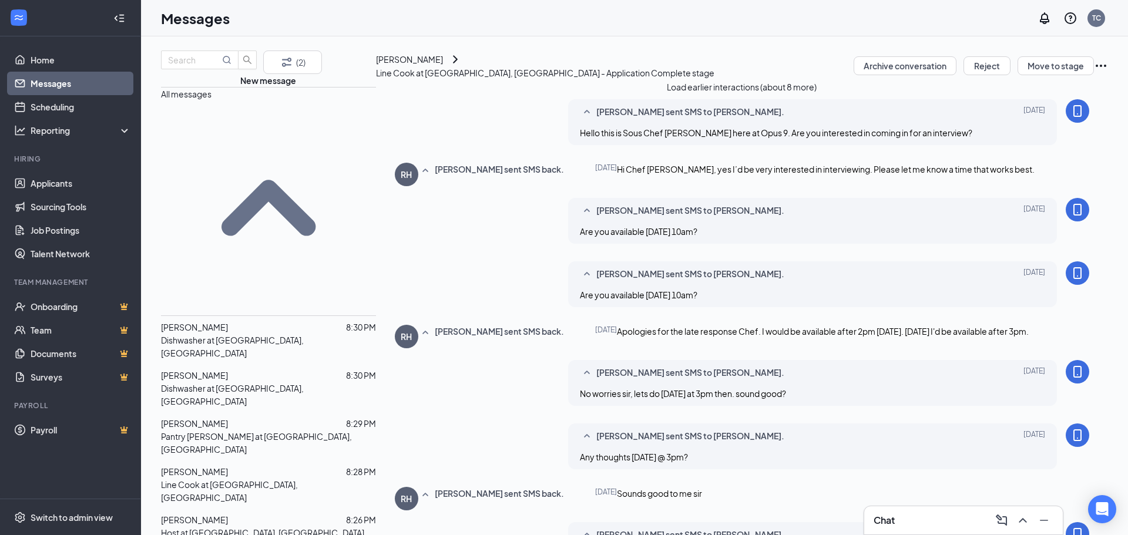
scroll to position [398, 0]
type textarea "Looks like we missed our meeting [DATE]. Have a good one."
